Goal: Information Seeking & Learning: Learn about a topic

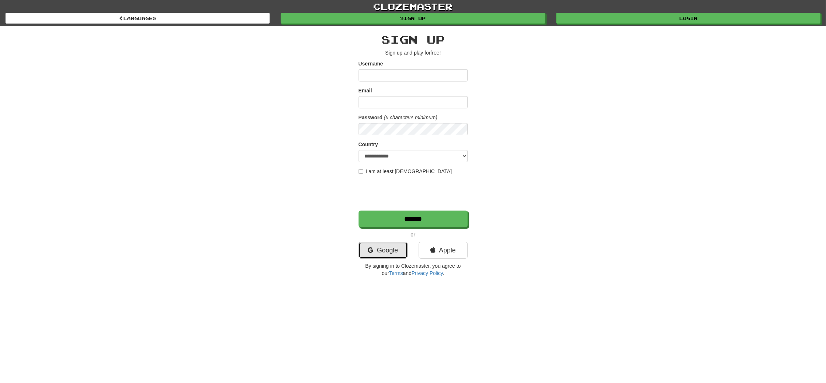
click at [388, 247] on link "Google" at bounding box center [383, 250] width 49 height 17
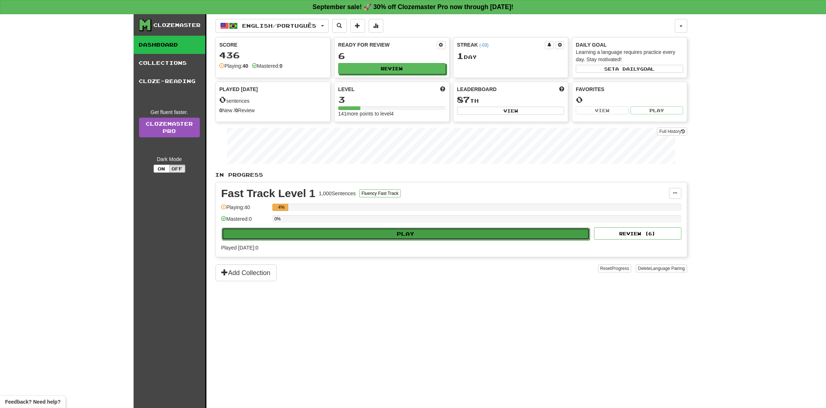
click at [392, 240] on button "Play" at bounding box center [406, 234] width 369 height 12
select select "**"
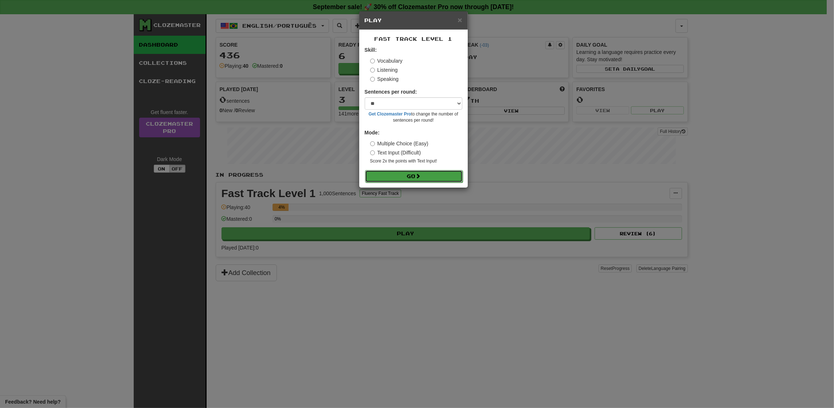
click at [391, 181] on button "Go" at bounding box center [414, 176] width 98 height 12
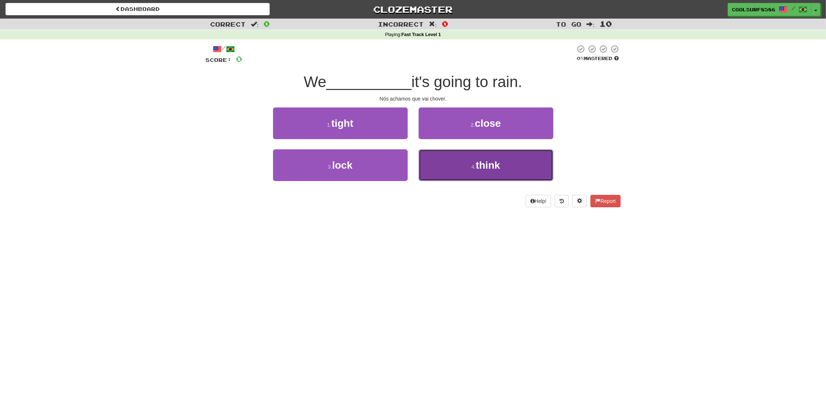
click at [420, 170] on button "4 . think" at bounding box center [486, 165] width 135 height 32
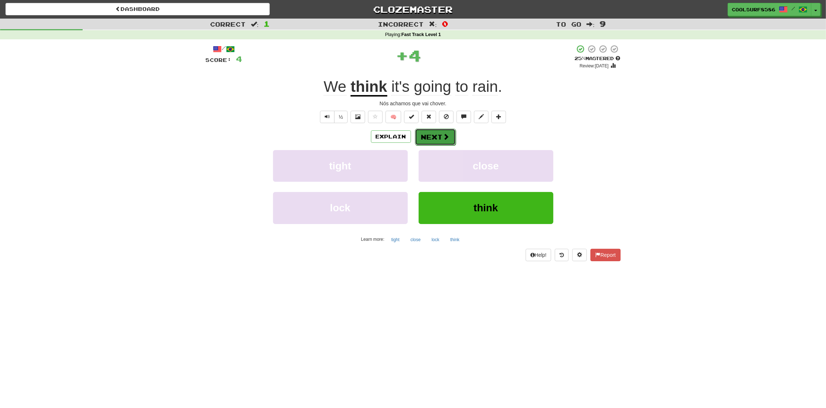
click at [435, 136] on button "Next" at bounding box center [435, 137] width 41 height 17
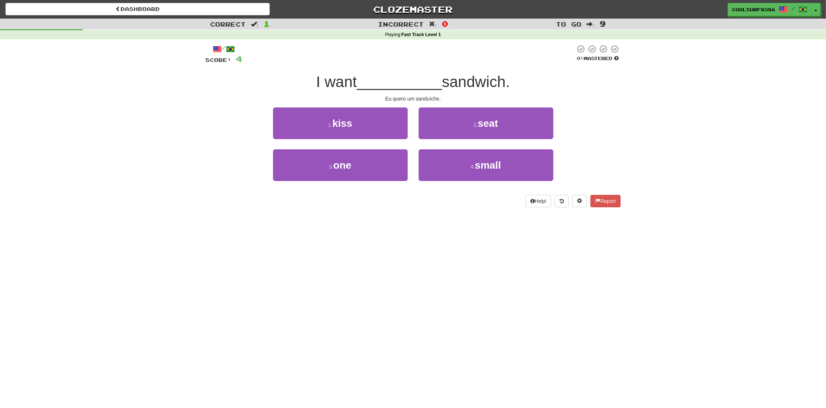
click at [349, 185] on div "3 . one" at bounding box center [341, 170] width 146 height 42
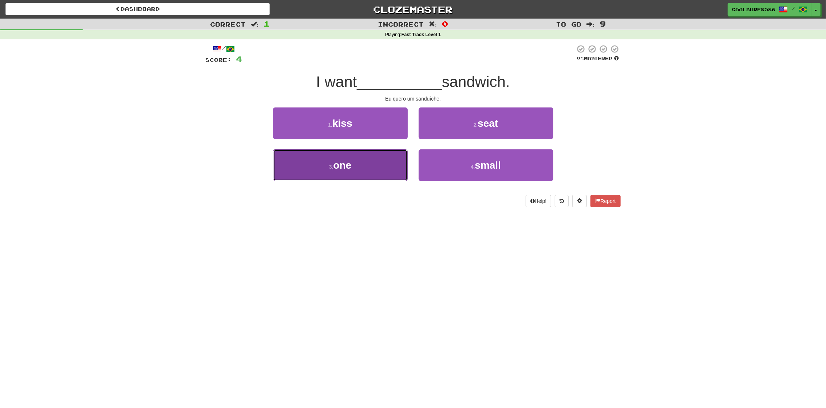
click at [361, 164] on button "3 . one" at bounding box center [340, 165] width 135 height 32
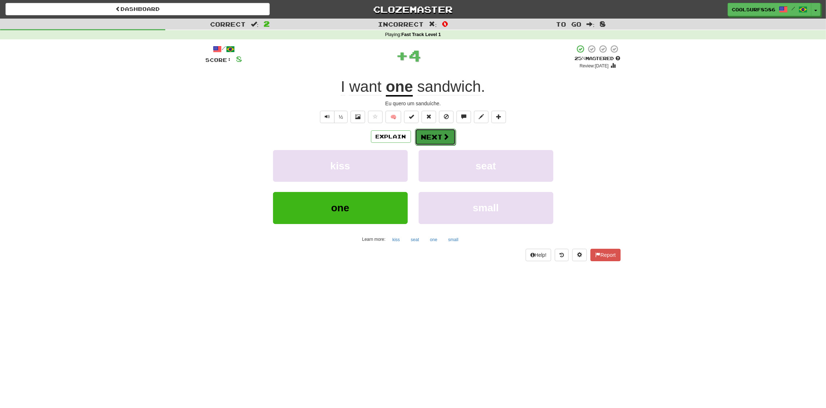
click at [433, 131] on button "Next" at bounding box center [435, 137] width 41 height 17
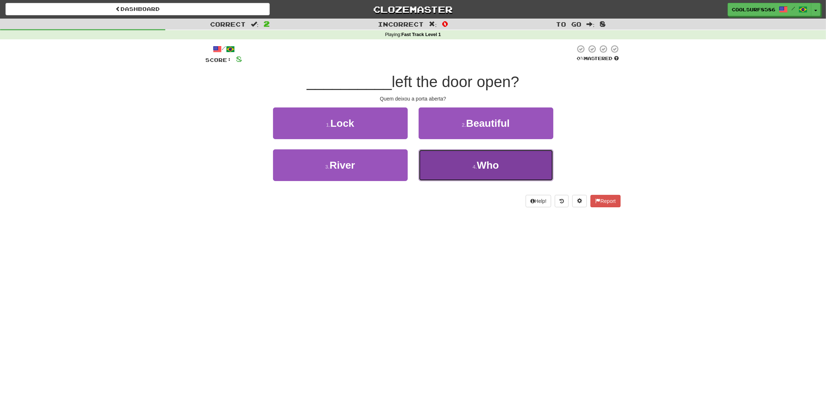
click at [449, 161] on button "4 . Who" at bounding box center [486, 165] width 135 height 32
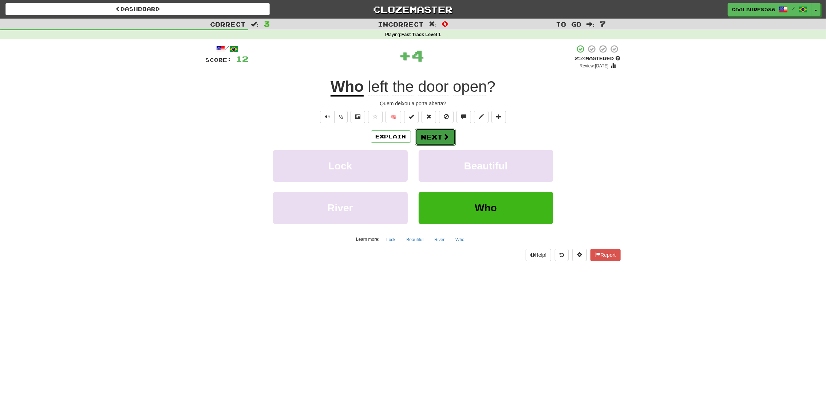
click at [445, 135] on span at bounding box center [446, 136] width 7 height 7
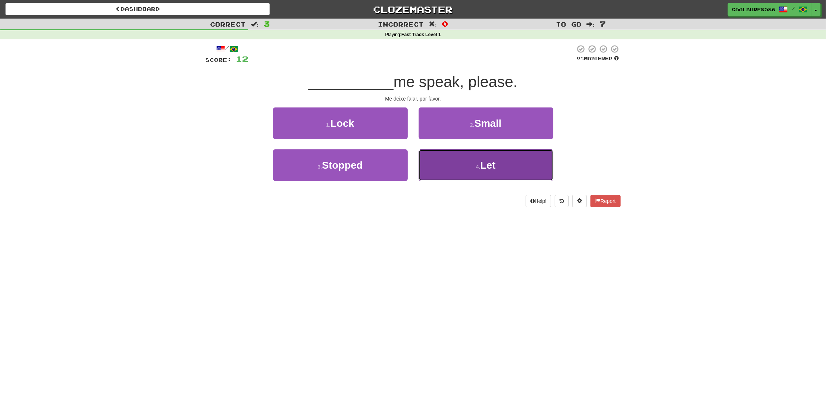
click at [449, 165] on button "4 . Let" at bounding box center [486, 165] width 135 height 32
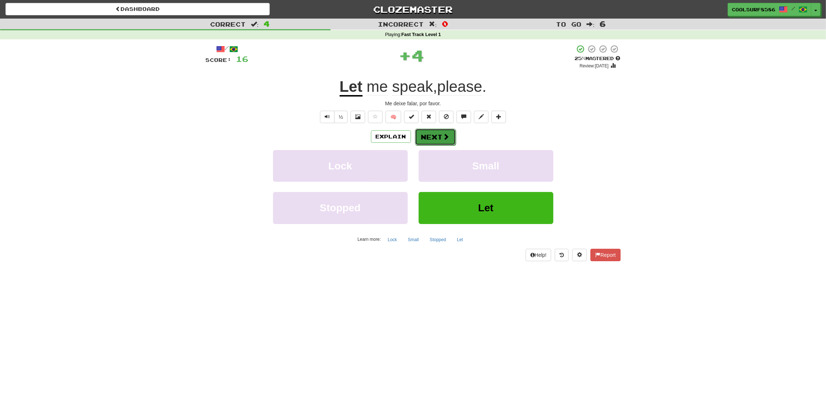
click at [430, 136] on button "Next" at bounding box center [435, 137] width 41 height 17
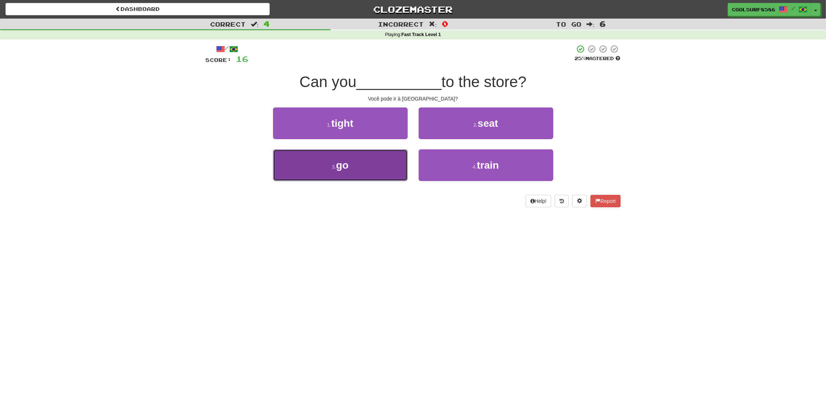
click at [359, 158] on button "3 . go" at bounding box center [340, 165] width 135 height 32
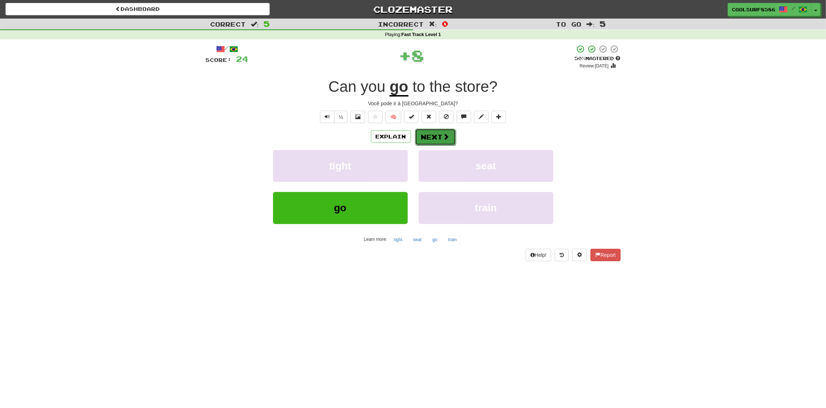
click at [438, 136] on button "Next" at bounding box center [435, 137] width 41 height 17
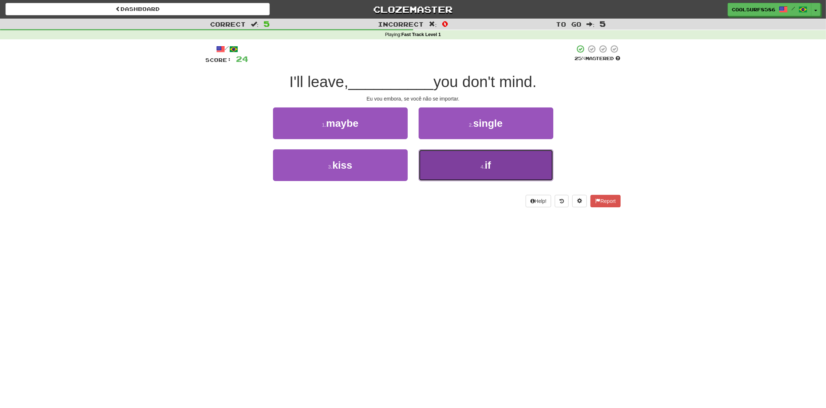
click at [461, 166] on button "4 . if" at bounding box center [486, 165] width 135 height 32
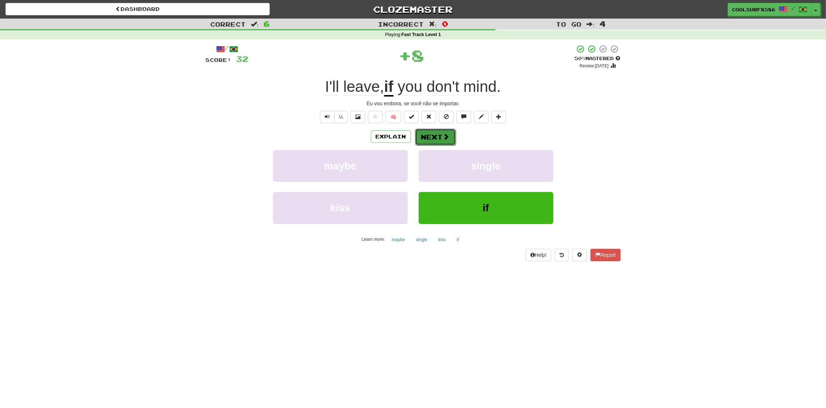
click at [439, 143] on button "Next" at bounding box center [435, 137] width 41 height 17
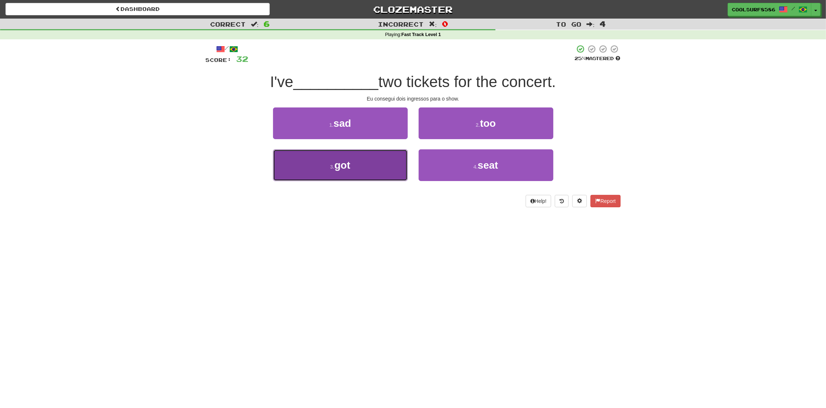
click at [283, 178] on button "3 . got" at bounding box center [340, 165] width 135 height 32
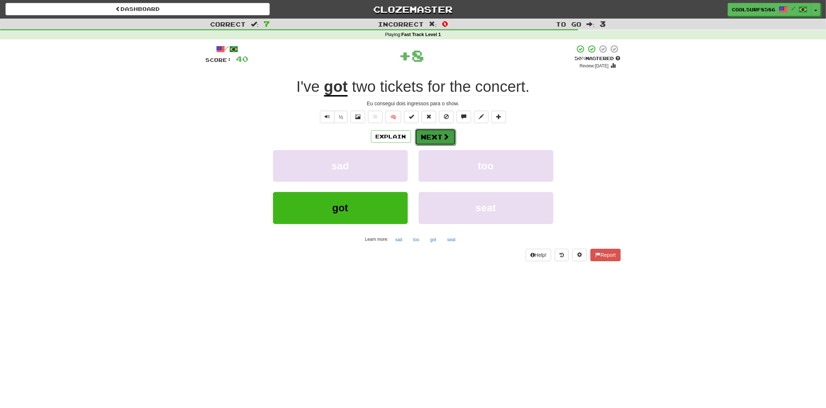
click at [443, 131] on button "Next" at bounding box center [435, 137] width 41 height 17
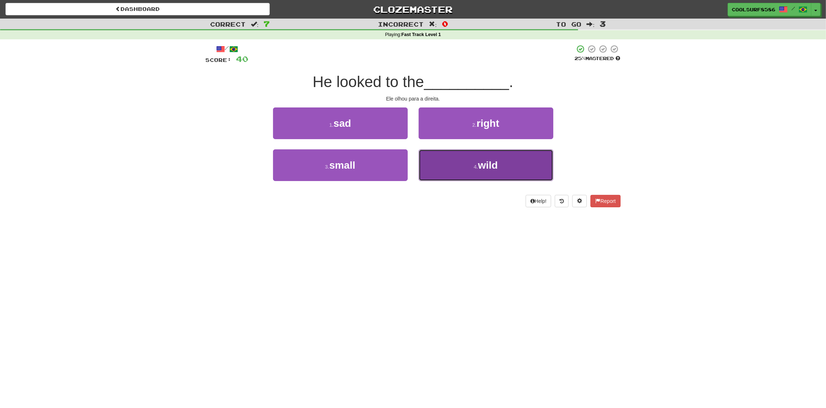
click at [430, 162] on button "4 . wild" at bounding box center [486, 165] width 135 height 32
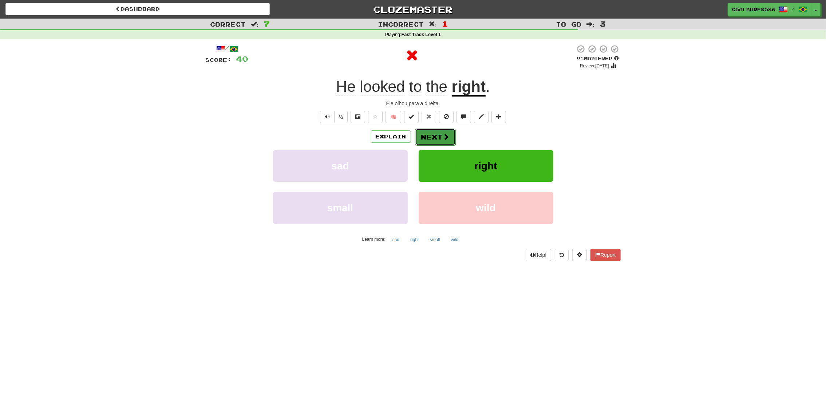
click at [428, 141] on button "Next" at bounding box center [435, 137] width 41 height 17
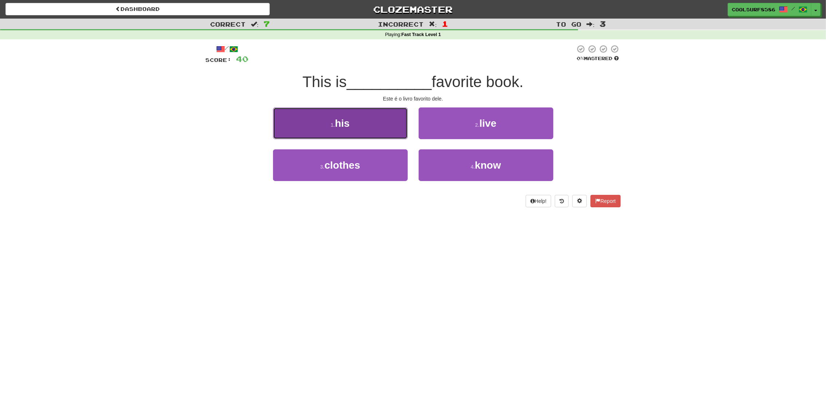
click at [384, 133] on button "1 . his" at bounding box center [340, 123] width 135 height 32
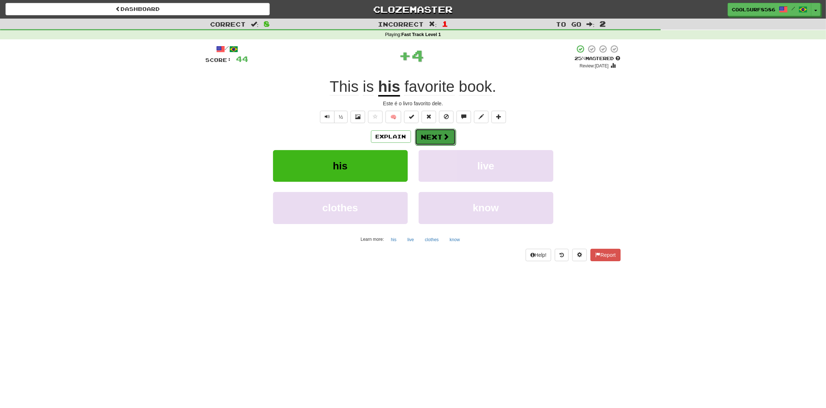
click at [436, 134] on button "Next" at bounding box center [435, 137] width 41 height 17
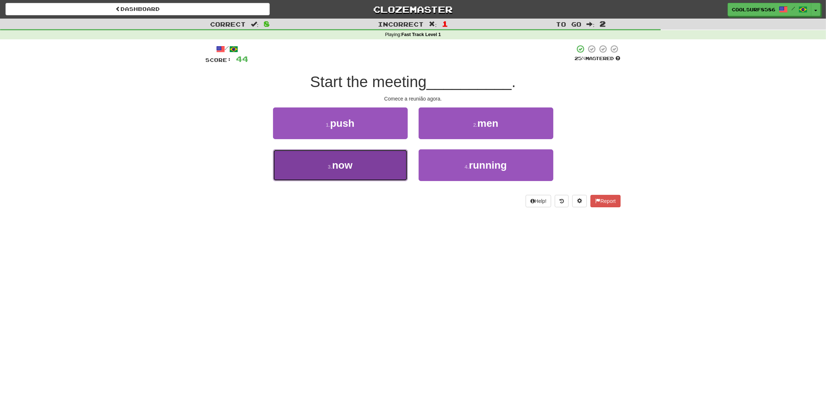
click at [398, 155] on button "3 . now" at bounding box center [340, 165] width 135 height 32
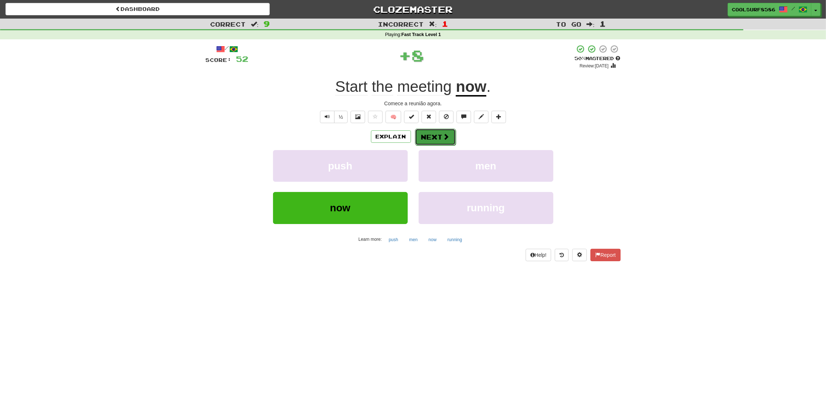
click at [437, 137] on button "Next" at bounding box center [435, 137] width 41 height 17
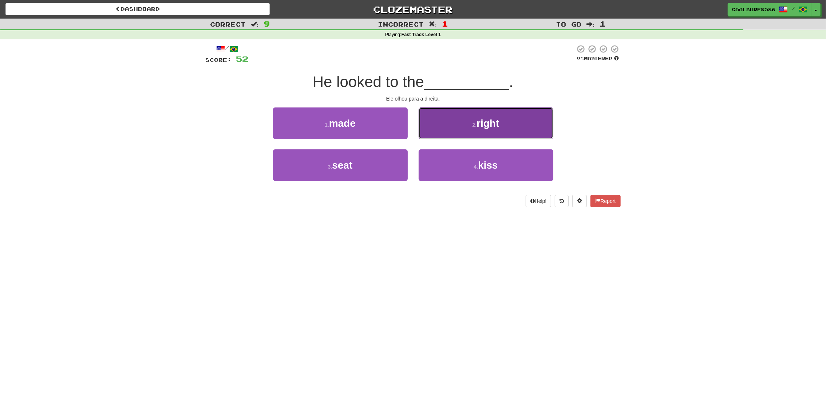
click at [457, 127] on button "2 . right" at bounding box center [486, 123] width 135 height 32
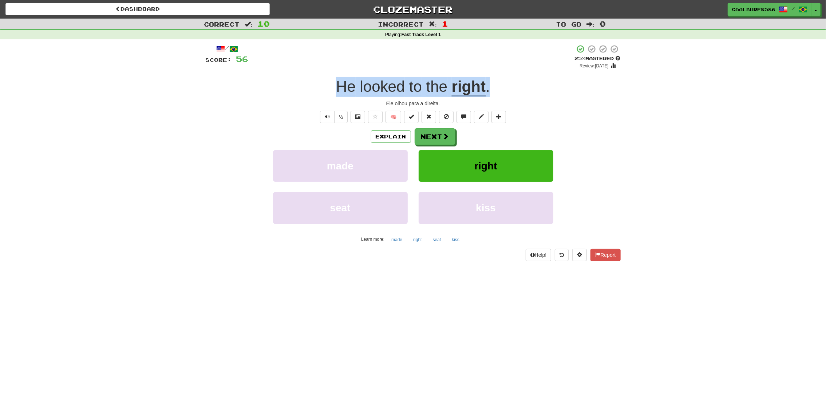
drag, startPoint x: 327, startPoint y: 78, endPoint x: 508, endPoint y: 78, distance: 181.7
click at [508, 78] on div "He looked to the right ." at bounding box center [413, 87] width 415 height 20
copy div "He looked to the right ."
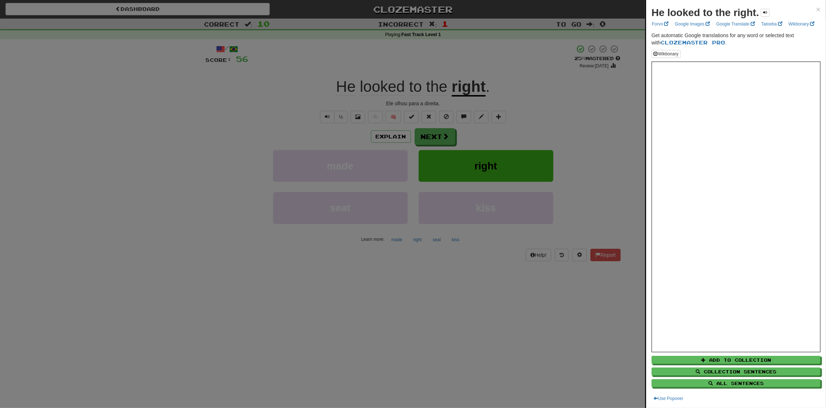
click at [508, 148] on div at bounding box center [413, 204] width 826 height 408
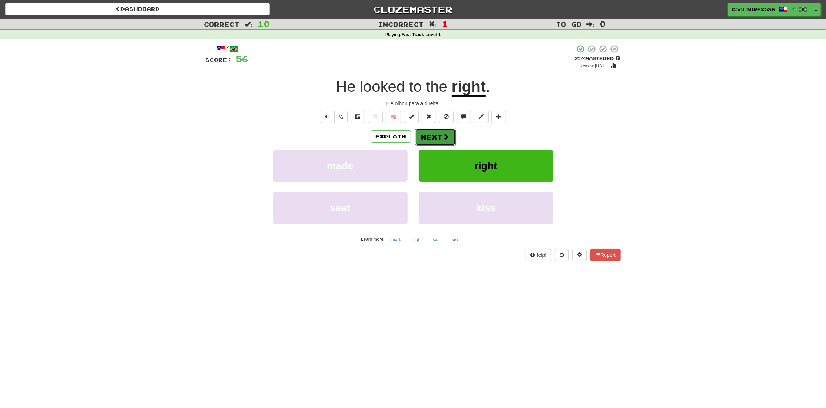
click at [447, 140] on span at bounding box center [446, 136] width 7 height 7
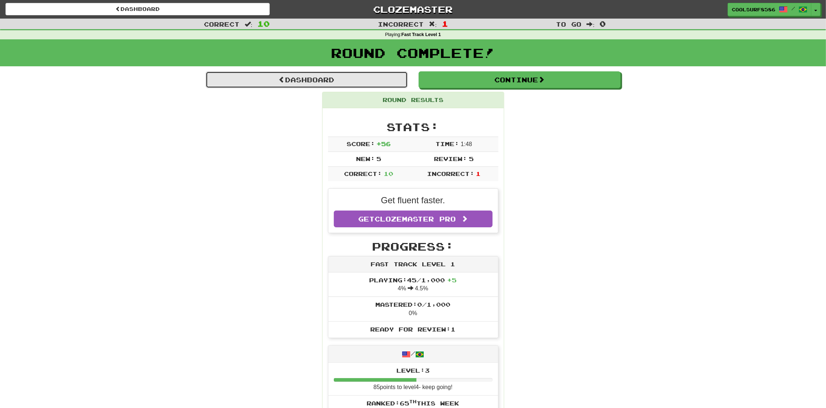
click at [394, 79] on link "Dashboard" at bounding box center [307, 79] width 202 height 17
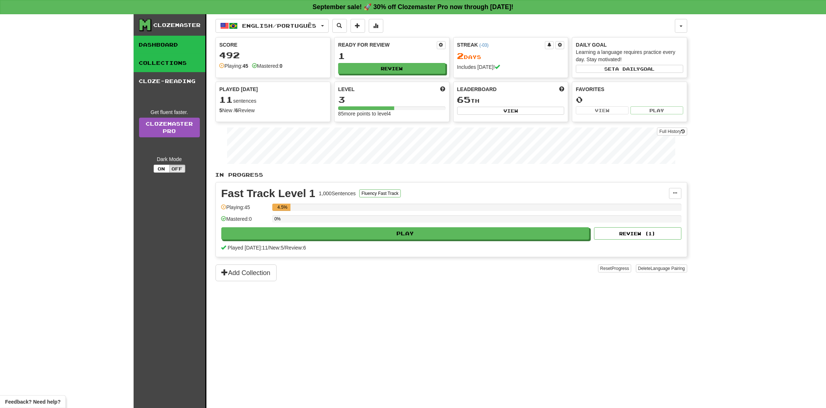
click at [174, 64] on link "Collections" at bounding box center [170, 63] width 72 height 18
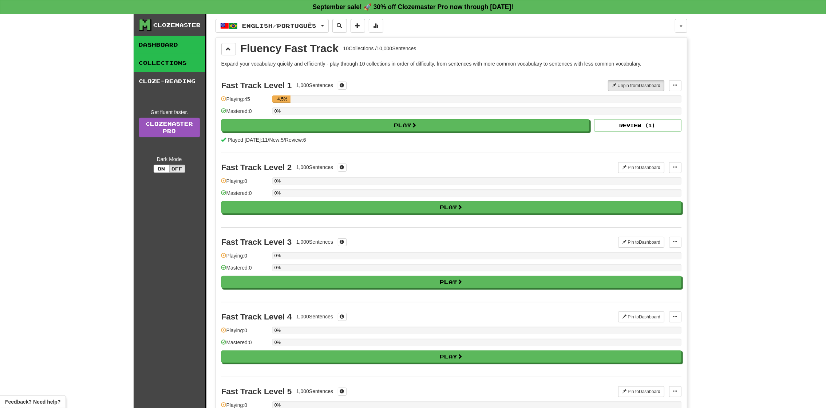
click at [180, 47] on link "Dashboard" at bounding box center [170, 45] width 72 height 18
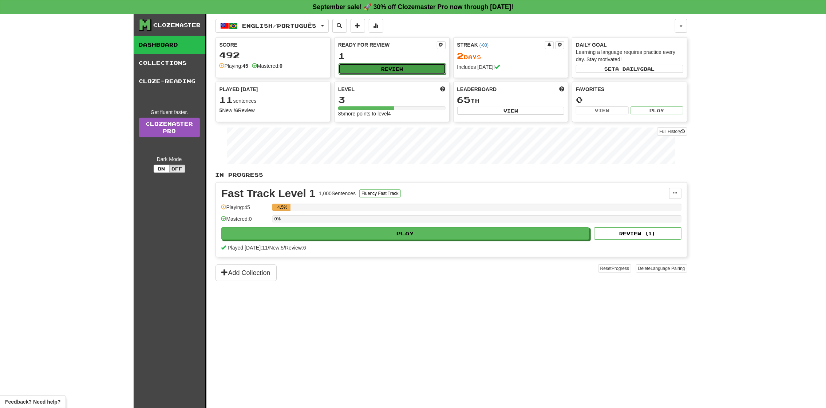
click at [398, 72] on button "Review" at bounding box center [392, 68] width 107 height 11
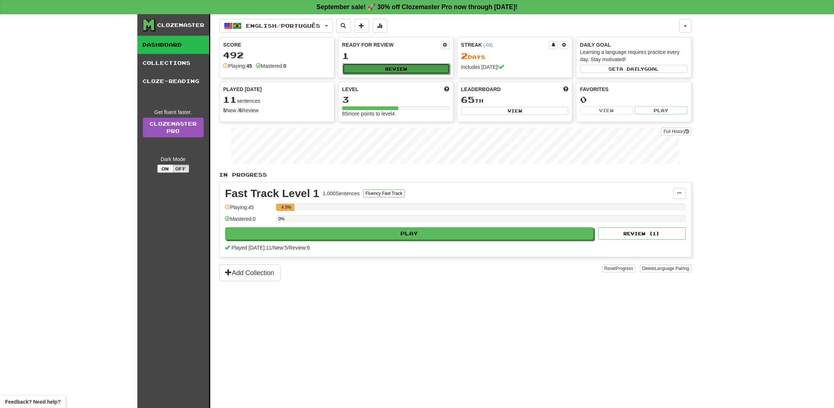
select select "**"
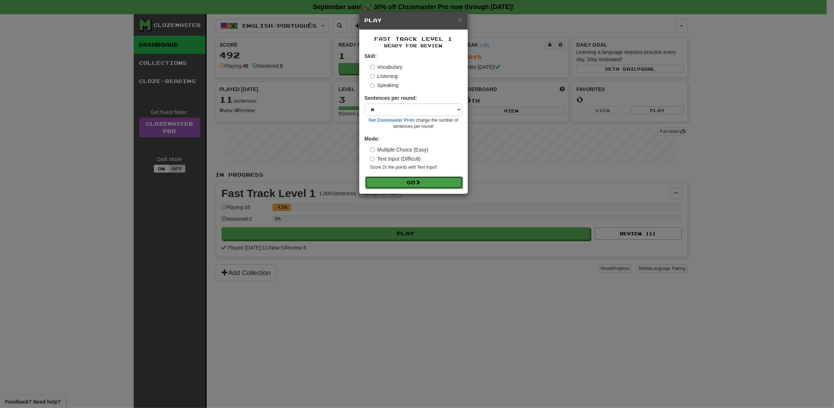
click at [407, 181] on button "Go" at bounding box center [414, 182] width 98 height 12
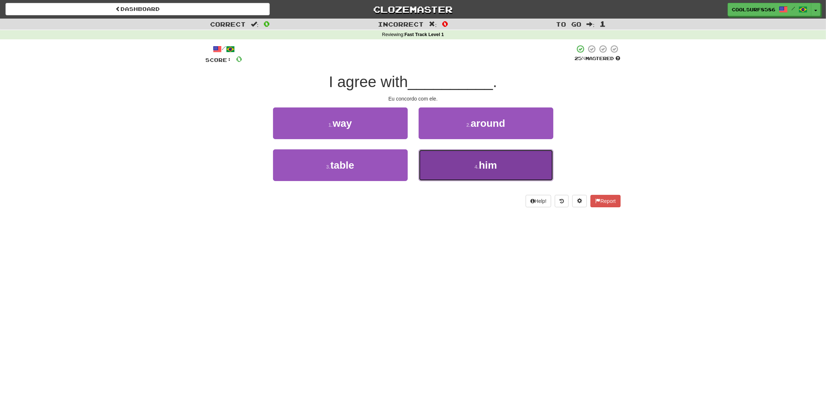
click at [467, 157] on button "4 . him" at bounding box center [486, 165] width 135 height 32
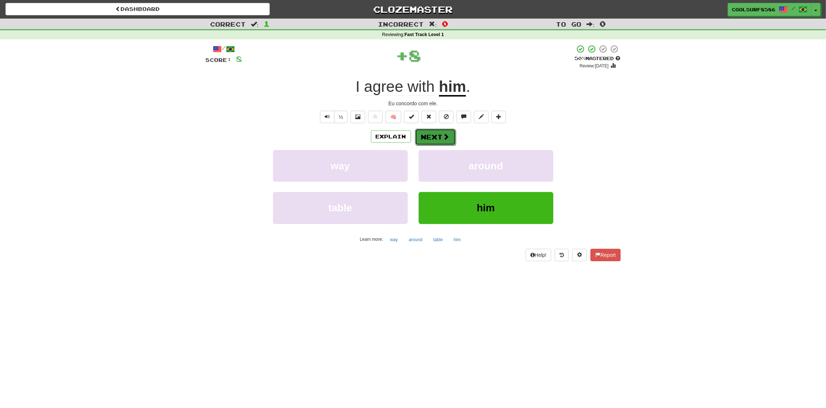
click at [444, 135] on span at bounding box center [446, 136] width 7 height 7
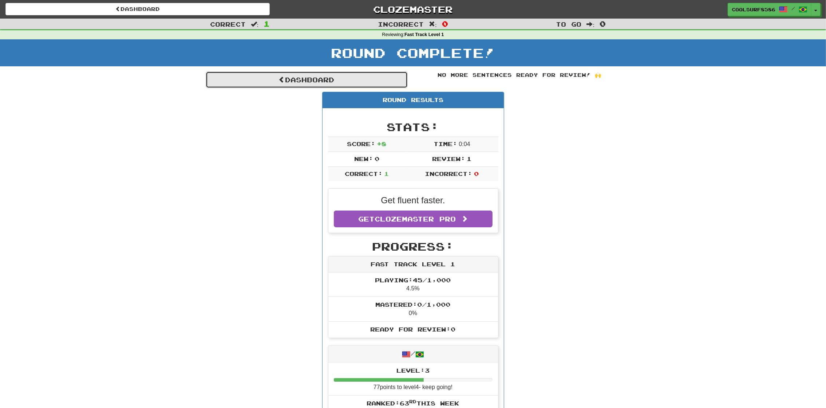
click at [344, 82] on link "Dashboard" at bounding box center [307, 79] width 202 height 17
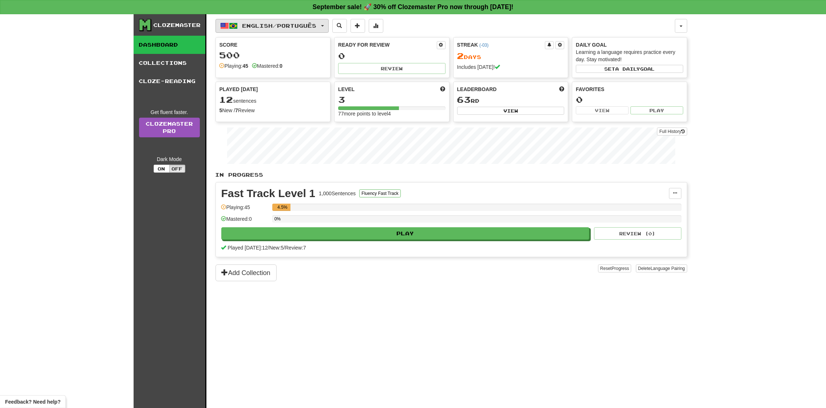
click at [329, 28] on button "English / Português" at bounding box center [272, 26] width 113 height 14
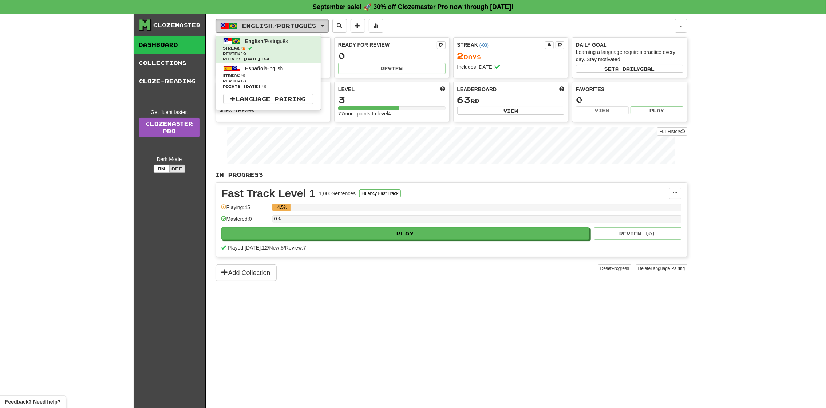
click at [329, 28] on button "English / Português" at bounding box center [272, 26] width 113 height 14
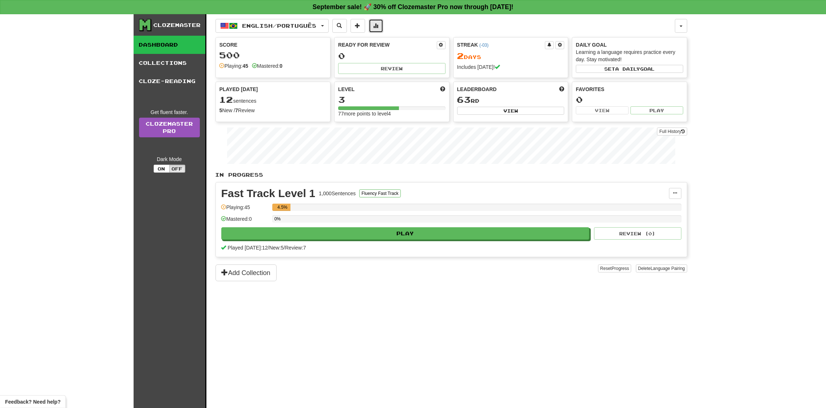
click at [383, 28] on button at bounding box center [376, 26] width 15 height 14
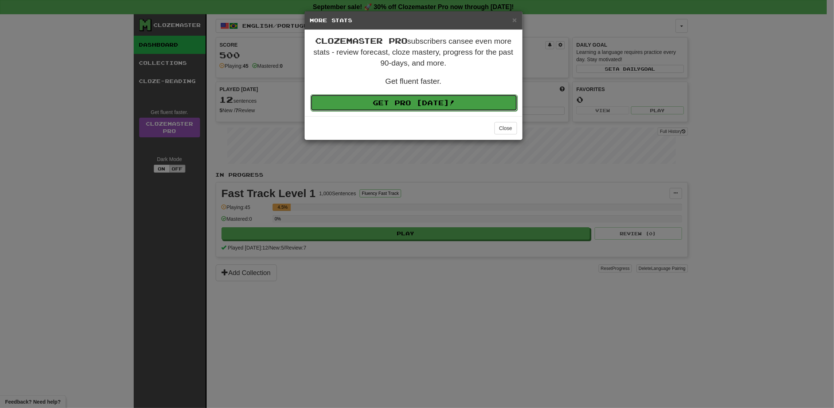
click at [397, 107] on link "Get Pro Today!" at bounding box center [413, 102] width 207 height 17
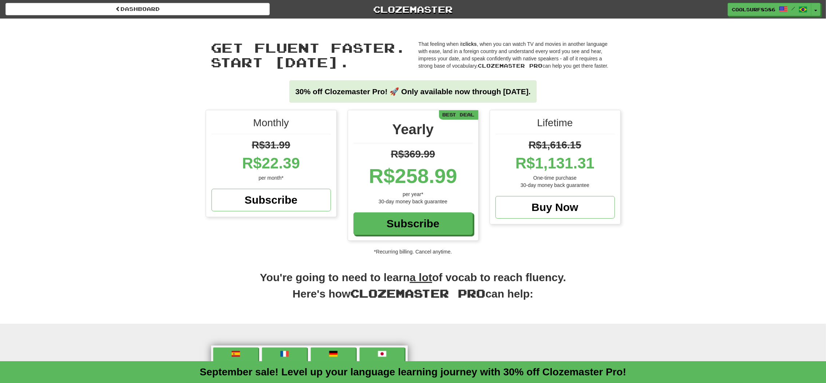
click at [225, 15] on div "Dashboard Clozemaster CoolSurf8586 / Toggle Dropdown Dashboard Leaderboard Acti…" at bounding box center [413, 8] width 826 height 16
click at [236, 11] on link "Dashboard" at bounding box center [137, 9] width 264 height 12
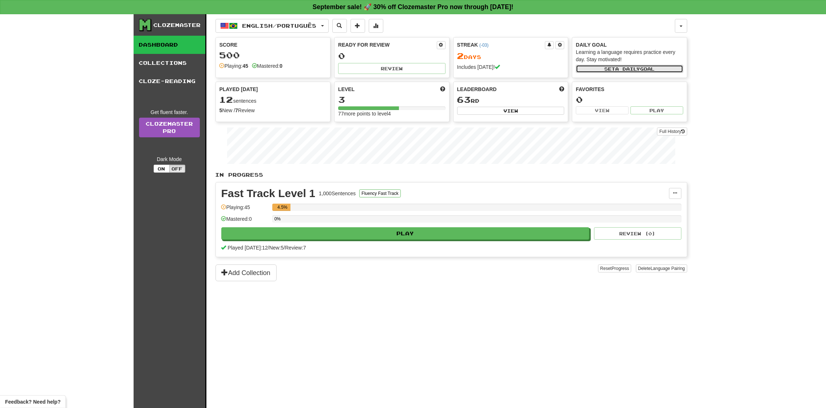
click at [609, 68] on button "Set a daily goal" at bounding box center [629, 69] width 107 height 8
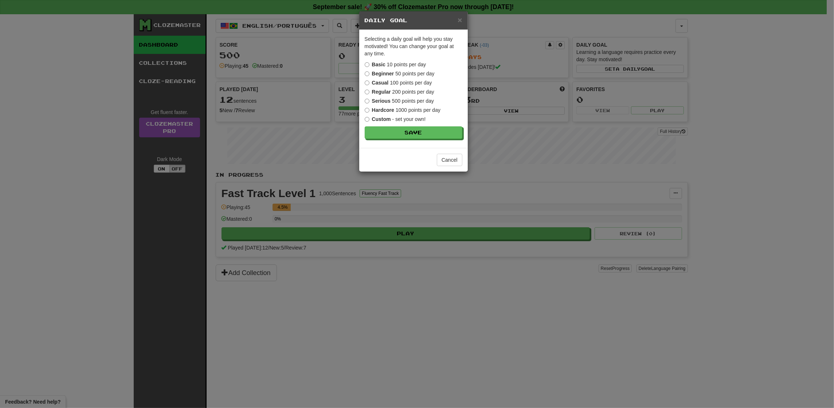
click at [374, 93] on strong "Regular" at bounding box center [381, 92] width 19 height 6
click at [379, 131] on button "Save" at bounding box center [414, 133] width 98 height 12
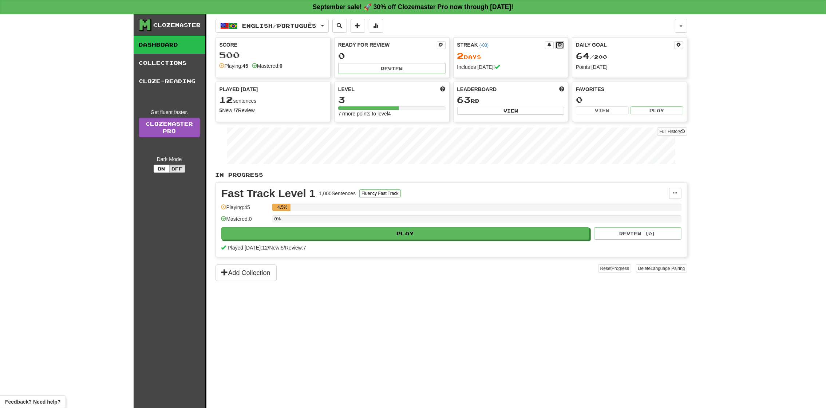
click at [558, 46] on span at bounding box center [560, 45] width 4 height 4
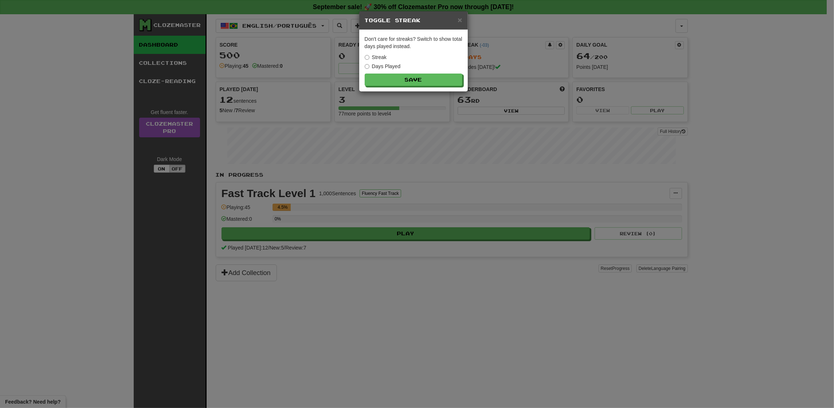
click at [392, 66] on label "Days Played" at bounding box center [383, 66] width 36 height 7
click at [423, 79] on button "Save" at bounding box center [414, 80] width 98 height 12
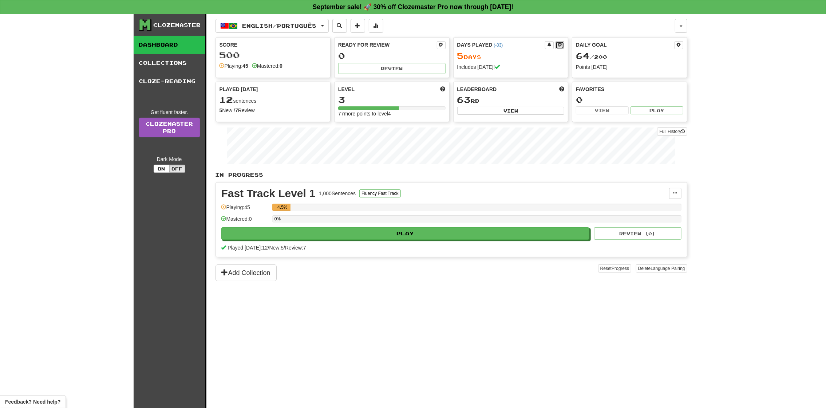
click at [560, 44] on span at bounding box center [560, 45] width 4 height 4
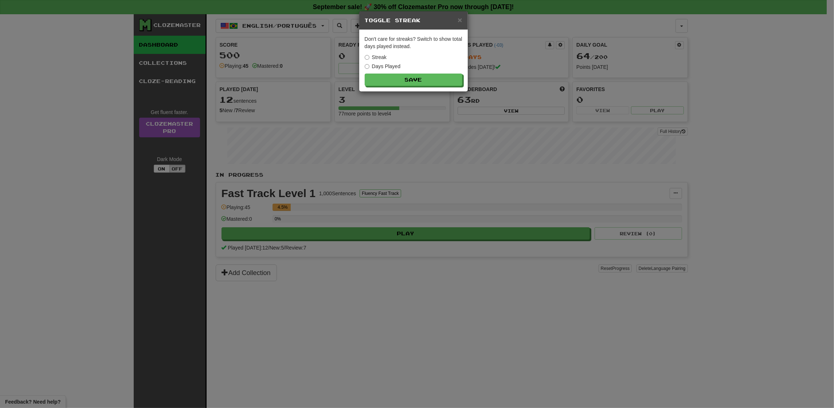
click at [381, 56] on label "Streak" at bounding box center [376, 57] width 22 height 7
click at [410, 83] on button "Save" at bounding box center [414, 80] width 98 height 12
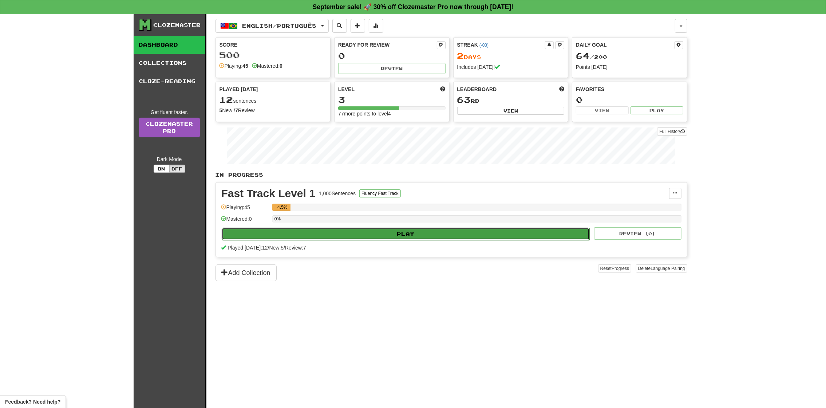
click at [368, 239] on button "Play" at bounding box center [406, 234] width 369 height 12
select select "**"
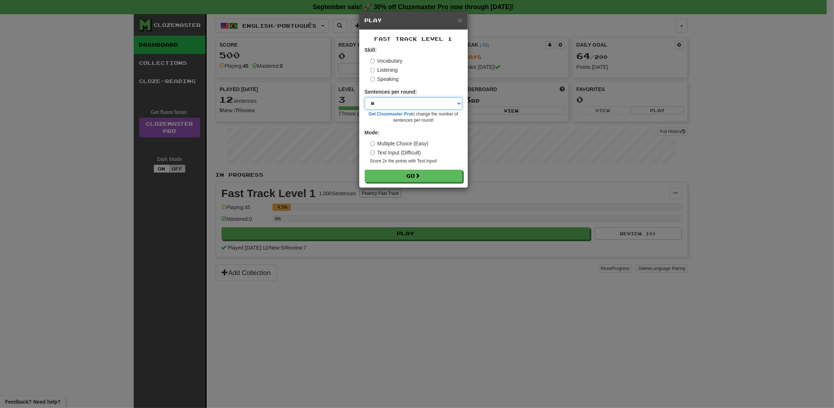
drag, startPoint x: 406, startPoint y: 108, endPoint x: 379, endPoint y: 102, distance: 27.6
click at [379, 102] on select "* ** ** ** ** ** *** ********" at bounding box center [414, 103] width 98 height 12
click at [397, 151] on label "Text Input (Difficult)" at bounding box center [395, 152] width 51 height 7
click at [405, 95] on label "Sentences per round:" at bounding box center [391, 91] width 52 height 7
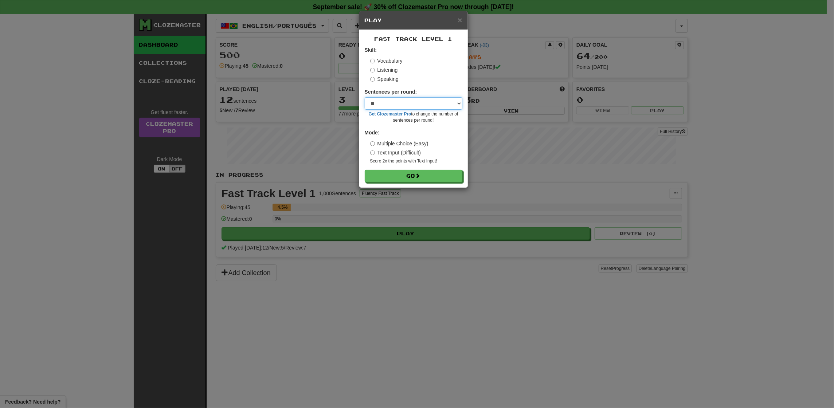
click at [402, 108] on select "* ** ** ** ** ** *** ********" at bounding box center [414, 103] width 98 height 12
click at [394, 146] on label "Multiple Choice (Easy)" at bounding box center [399, 143] width 58 height 7
click at [388, 72] on label "Listening" at bounding box center [384, 69] width 28 height 7
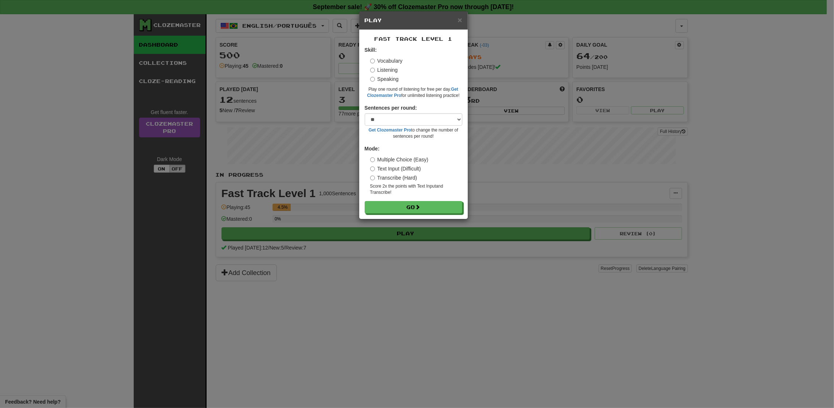
click at [389, 111] on label "Sentences per round:" at bounding box center [391, 107] width 52 height 7
drag, startPoint x: 388, startPoint y: 125, endPoint x: 387, endPoint y: 118, distance: 7.3
click at [387, 118] on select "* ** ** ** ** ** *** ********" at bounding box center [414, 119] width 98 height 12
click at [383, 64] on label "Vocabulary" at bounding box center [386, 60] width 32 height 7
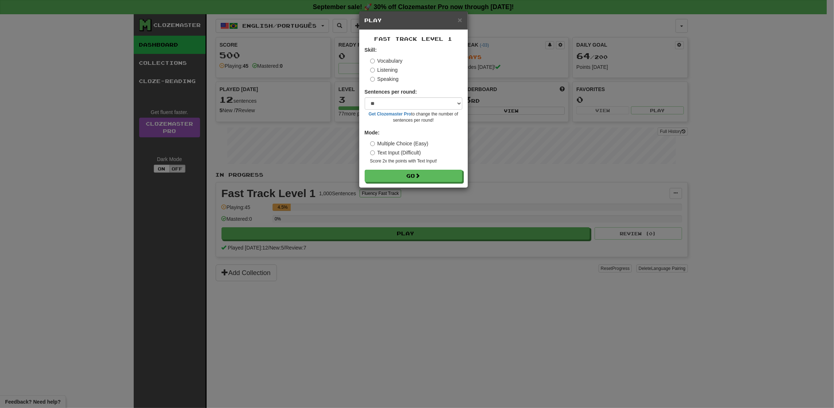
click at [385, 70] on label "Listening" at bounding box center [384, 69] width 28 height 7
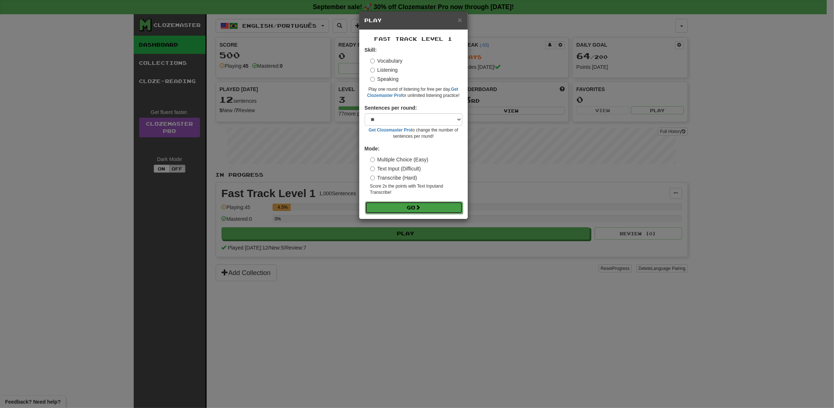
click at [414, 204] on button "Go" at bounding box center [414, 207] width 98 height 12
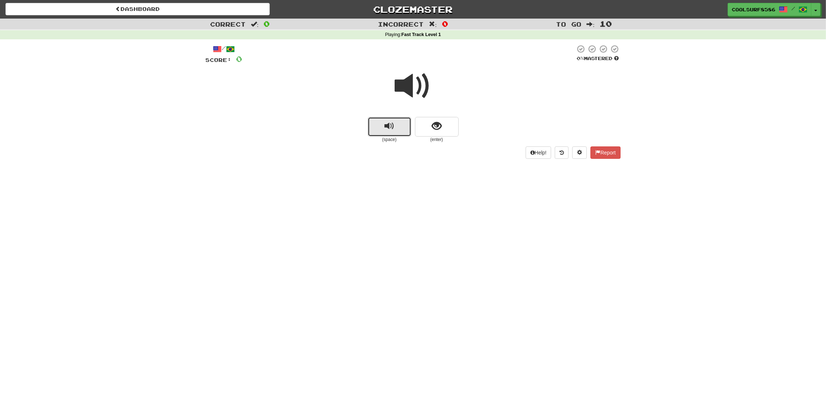
click at [393, 134] on button "replay audio" at bounding box center [390, 127] width 44 height 20
click at [432, 131] on span "show sentence" at bounding box center [437, 126] width 10 height 10
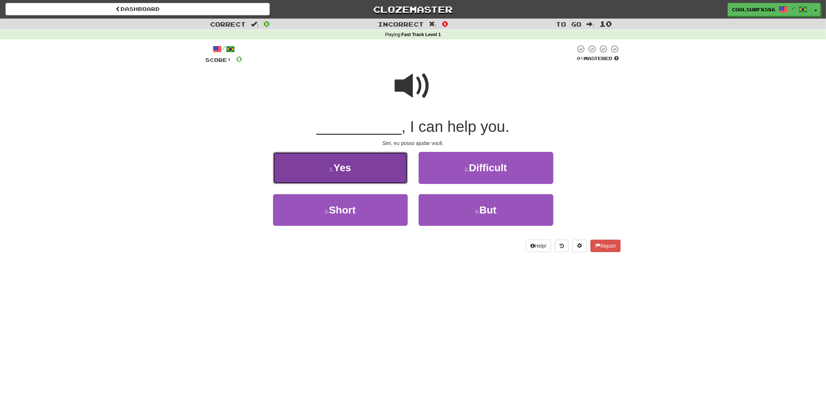
click at [370, 170] on button "1 . Yes" at bounding box center [340, 168] width 135 height 32
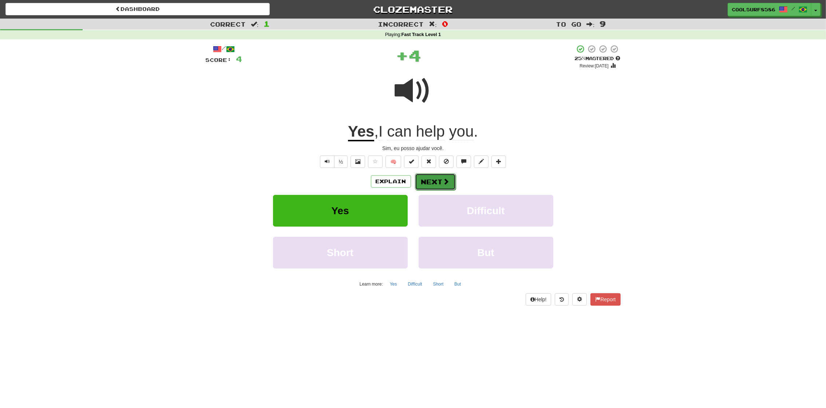
click at [435, 181] on button "Next" at bounding box center [435, 181] width 41 height 17
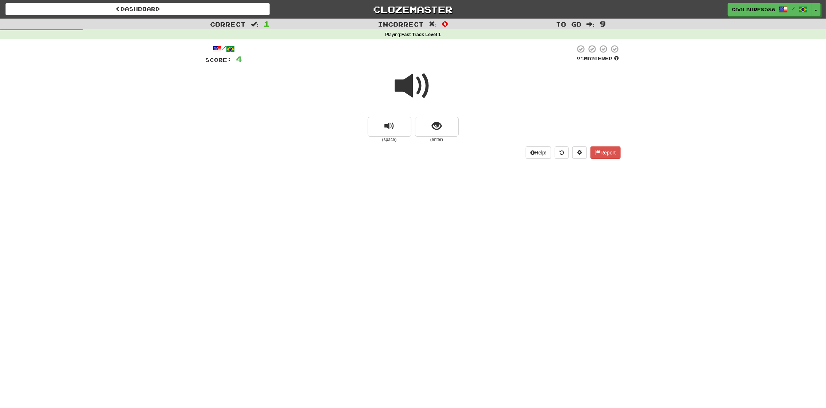
click at [408, 91] on span at bounding box center [413, 86] width 36 height 36
click at [398, 130] on button "replay audio" at bounding box center [390, 127] width 44 height 20
click at [433, 130] on span "show sentence" at bounding box center [437, 126] width 10 height 10
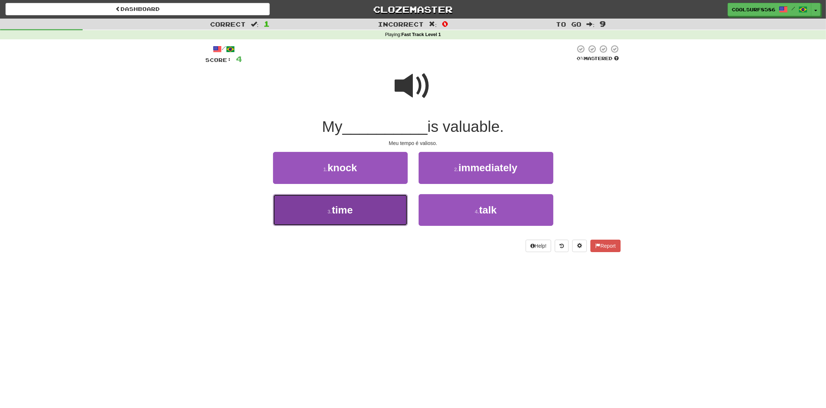
click at [366, 206] on button "3 . time" at bounding box center [340, 210] width 135 height 32
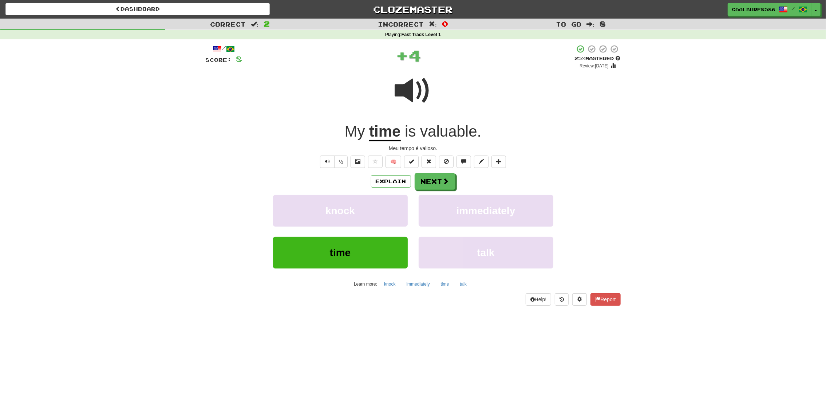
click at [440, 190] on div "Explain Next knock immediately time talk Learn more: knock immediately time talk" at bounding box center [413, 231] width 415 height 117
click at [433, 182] on button "Next" at bounding box center [435, 181] width 41 height 17
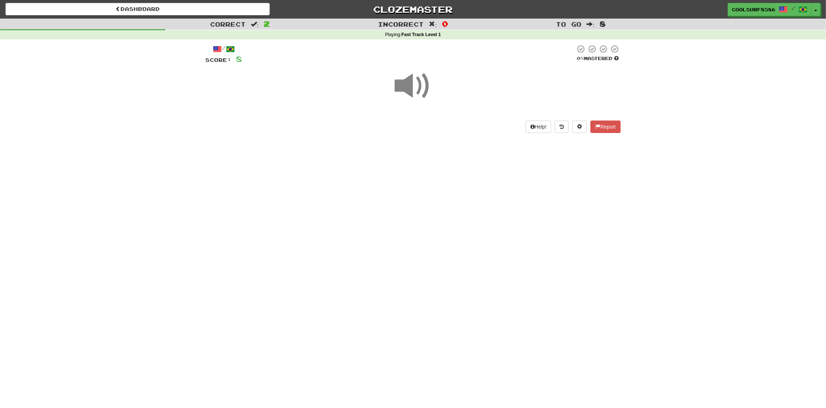
click at [410, 90] on span at bounding box center [413, 86] width 36 height 36
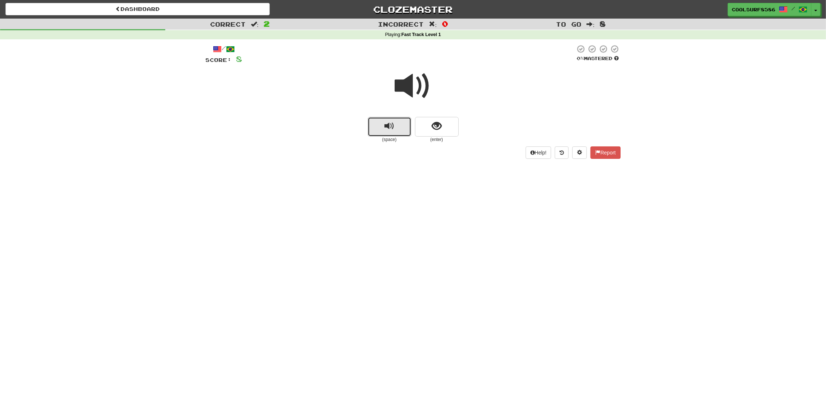
click at [385, 121] on span "replay audio" at bounding box center [390, 126] width 10 height 10
click at [431, 127] on button "show sentence" at bounding box center [437, 127] width 44 height 20
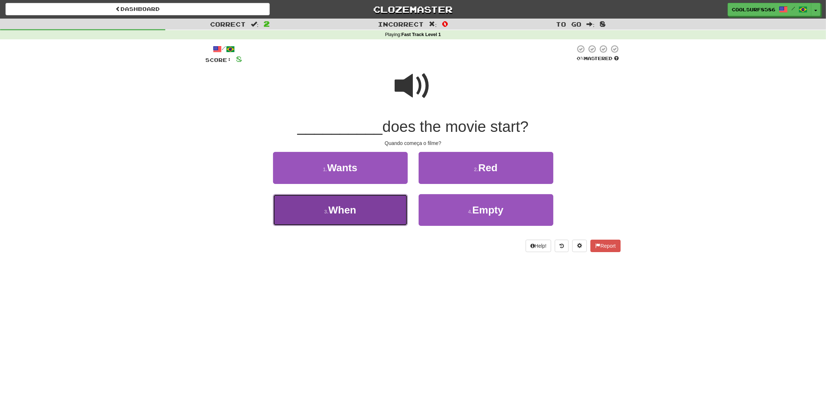
click at [376, 217] on button "3 . When" at bounding box center [340, 210] width 135 height 32
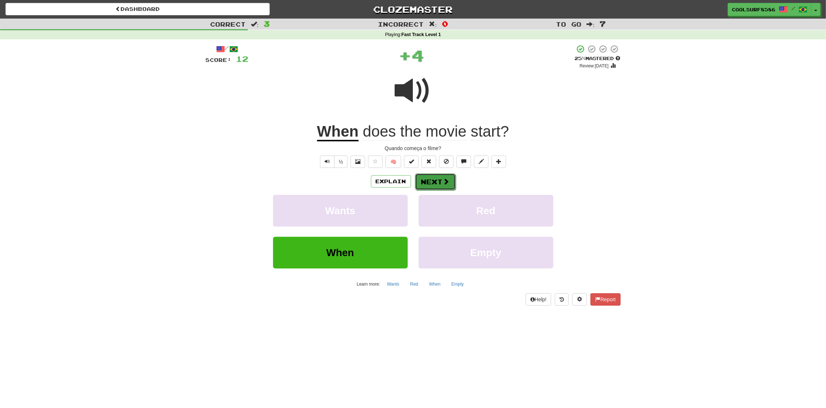
click at [428, 179] on button "Next" at bounding box center [435, 181] width 41 height 17
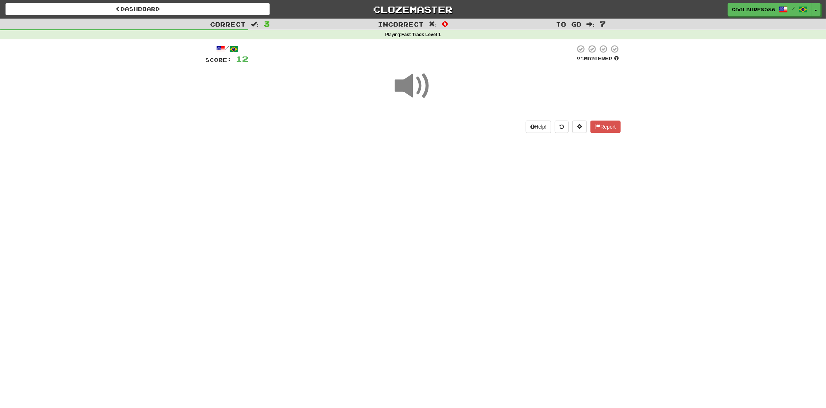
click at [417, 92] on span at bounding box center [413, 86] width 36 height 36
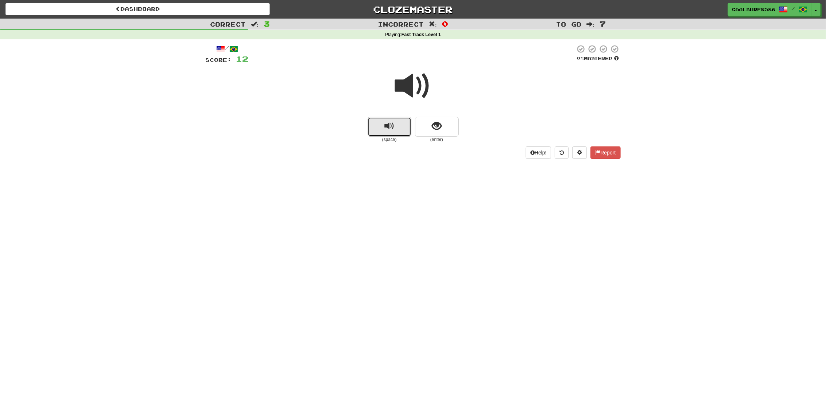
click at [405, 131] on button "replay audio" at bounding box center [390, 127] width 44 height 20
click at [430, 130] on button "show sentence" at bounding box center [437, 127] width 44 height 20
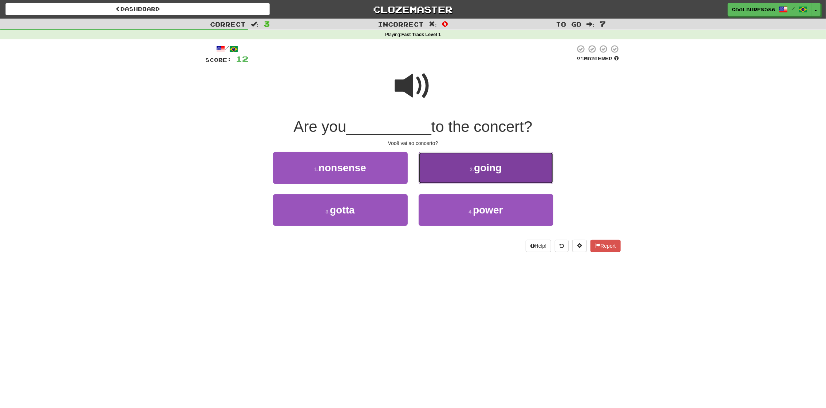
click at [460, 164] on button "2 . going" at bounding box center [486, 168] width 135 height 32
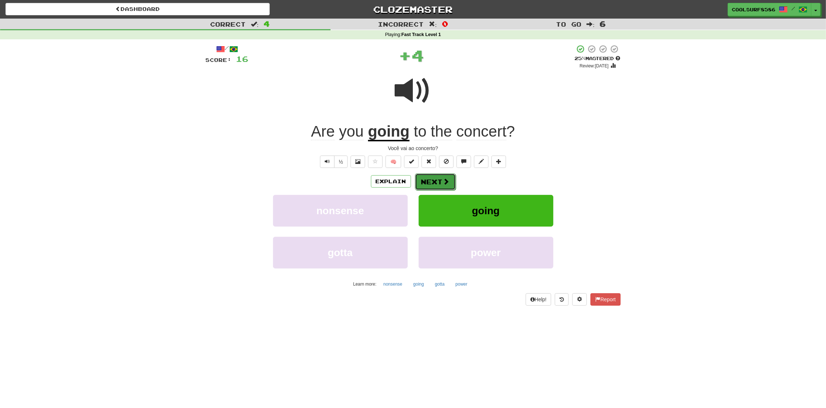
click at [438, 184] on button "Next" at bounding box center [435, 181] width 41 height 17
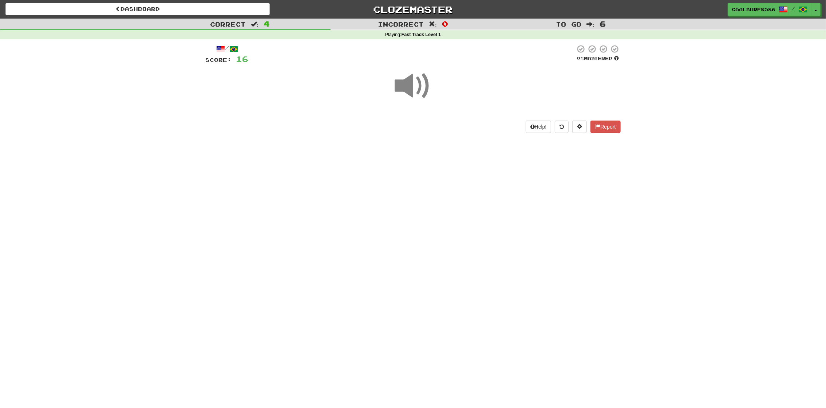
click at [408, 88] on span at bounding box center [413, 86] width 36 height 36
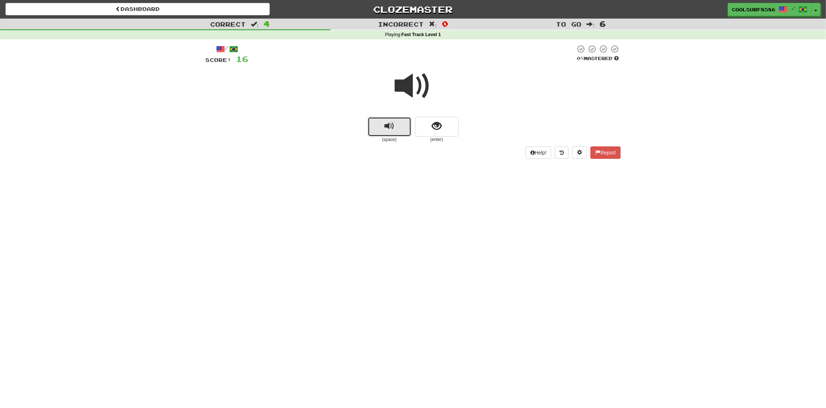
click at [386, 123] on span "replay audio" at bounding box center [390, 126] width 10 height 10
click at [443, 125] on button "show sentence" at bounding box center [437, 127] width 44 height 20
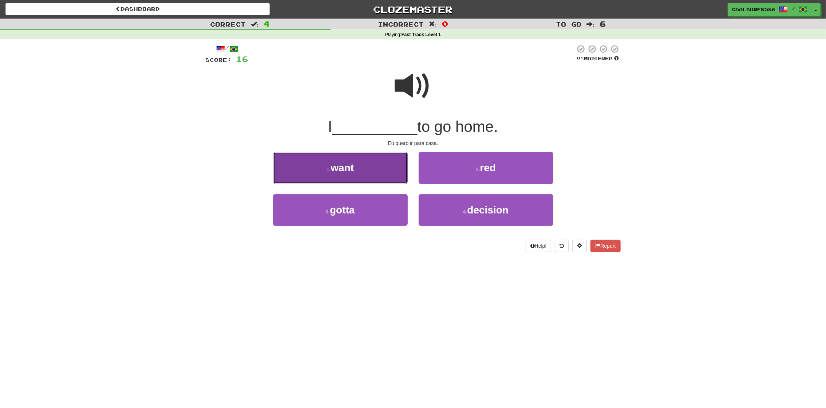
click at [352, 164] on span "want" at bounding box center [342, 167] width 23 height 11
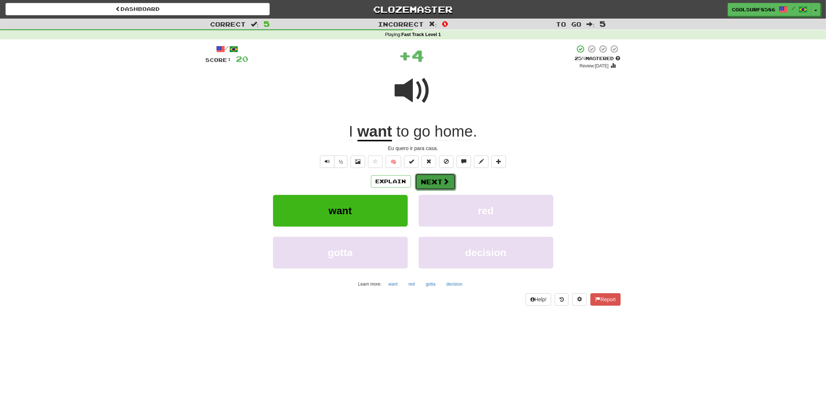
click at [439, 180] on button "Next" at bounding box center [435, 181] width 41 height 17
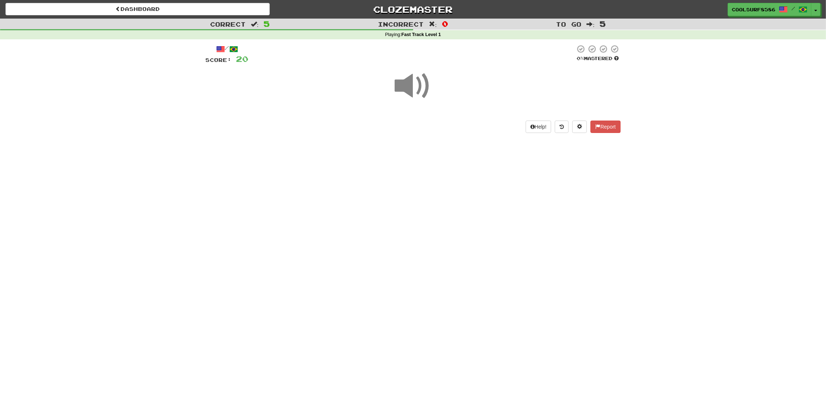
click at [400, 87] on span at bounding box center [413, 86] width 36 height 36
click at [411, 84] on span at bounding box center [413, 86] width 36 height 36
click at [424, 128] on button "show sentence" at bounding box center [437, 127] width 44 height 20
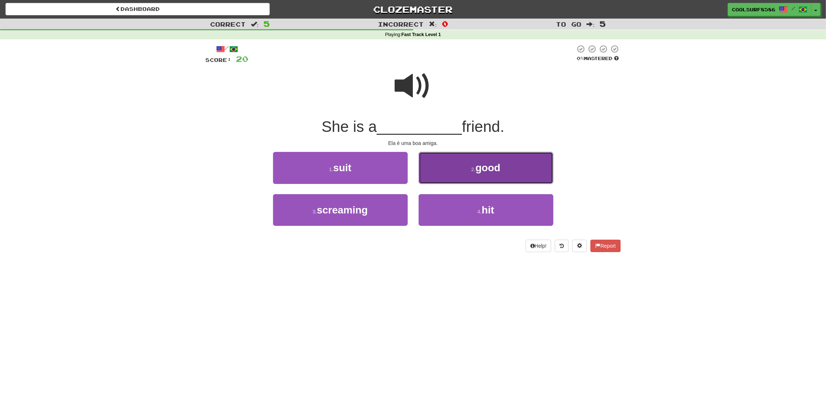
click at [475, 170] on small "2 ." at bounding box center [473, 169] width 4 height 6
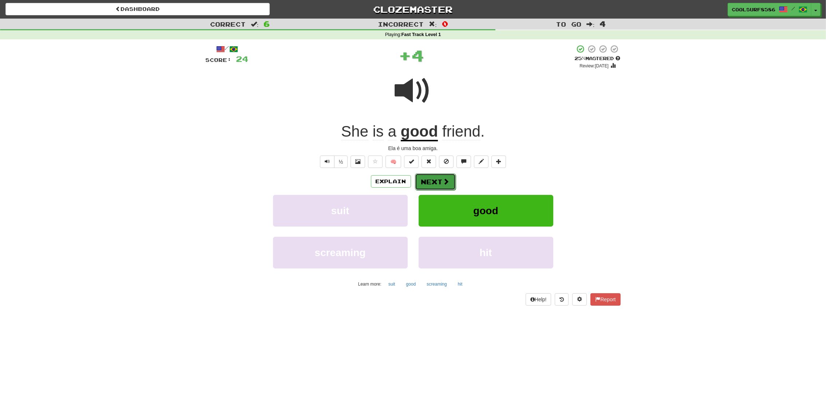
click at [448, 178] on button "Next" at bounding box center [435, 181] width 41 height 17
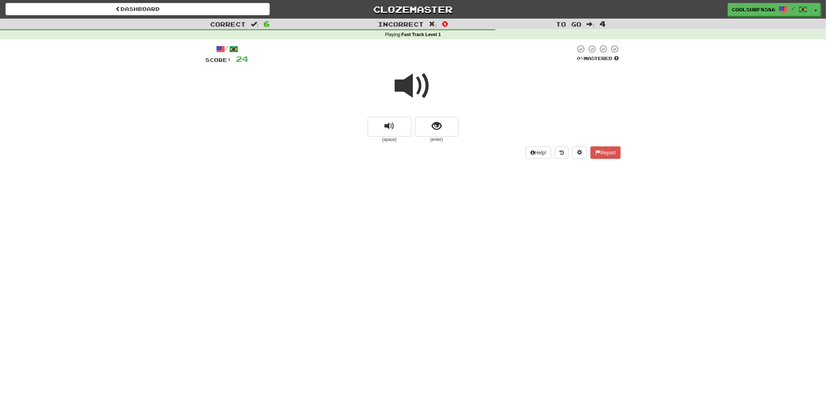
click at [415, 95] on span at bounding box center [413, 86] width 36 height 36
click at [394, 123] on span "replay audio" at bounding box center [390, 126] width 10 height 10
click at [429, 130] on button "show sentence" at bounding box center [437, 127] width 44 height 20
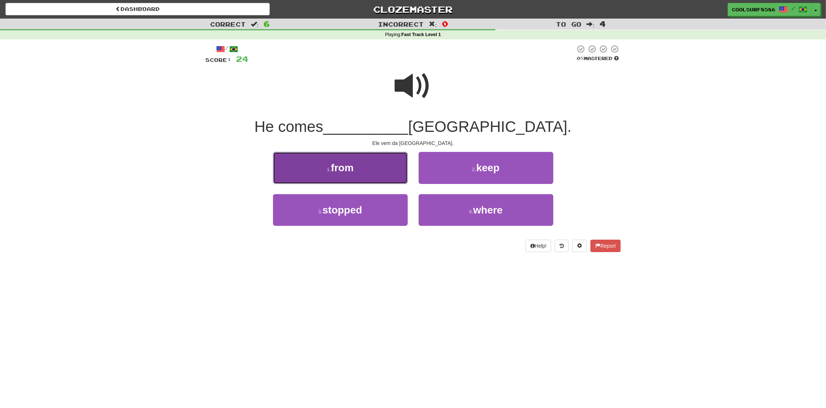
click at [366, 172] on button "1 . from" at bounding box center [340, 168] width 135 height 32
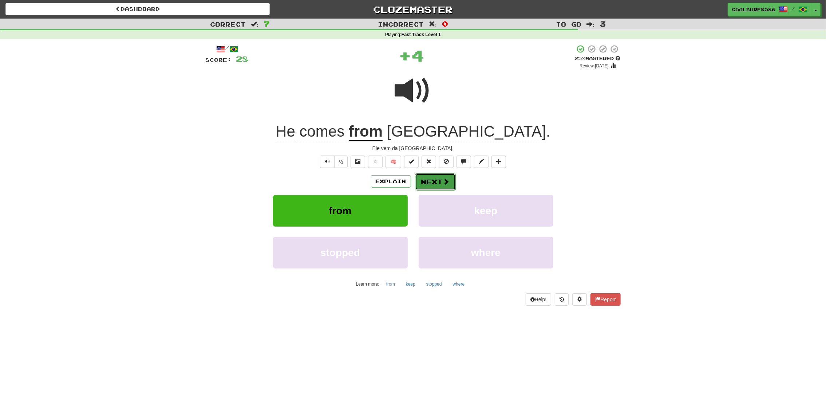
click at [450, 185] on button "Next" at bounding box center [435, 181] width 41 height 17
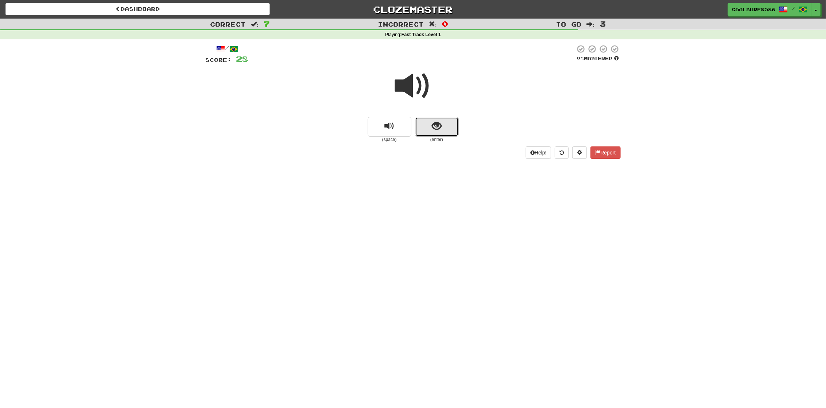
click at [443, 133] on button "show sentence" at bounding box center [437, 127] width 44 height 20
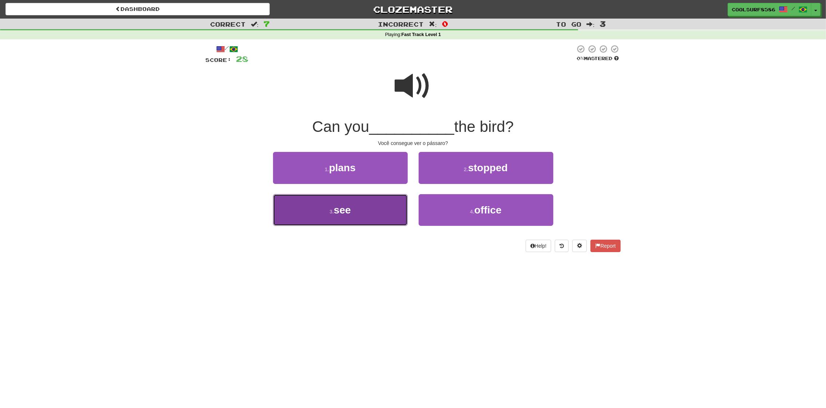
click at [372, 208] on button "3 . see" at bounding box center [340, 210] width 135 height 32
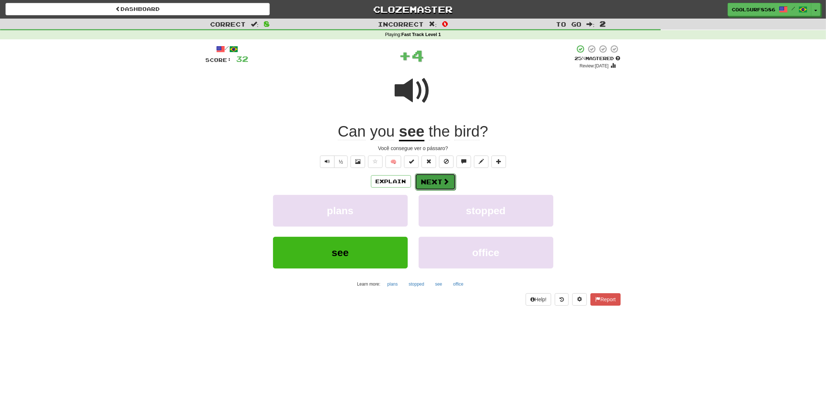
click at [436, 181] on button "Next" at bounding box center [435, 181] width 41 height 17
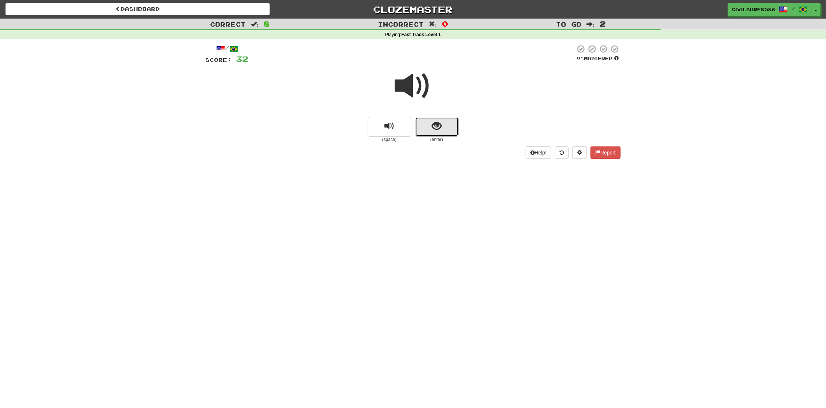
click at [425, 133] on button "show sentence" at bounding box center [437, 127] width 44 height 20
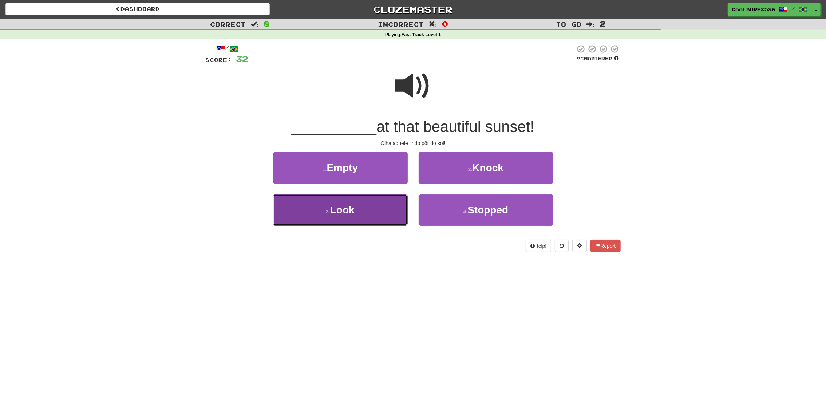
click at [402, 210] on button "3 . Look" at bounding box center [340, 210] width 135 height 32
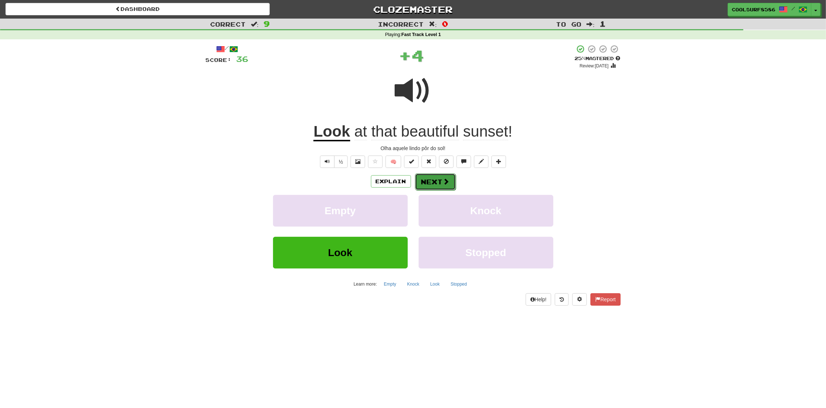
click at [436, 182] on button "Next" at bounding box center [435, 181] width 41 height 17
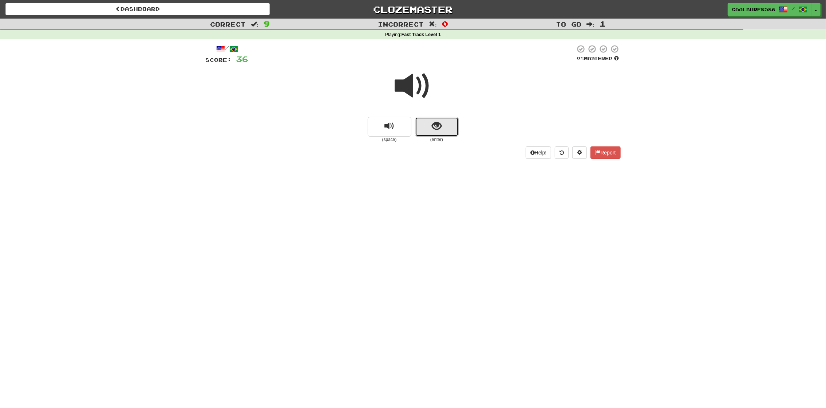
click at [416, 130] on button "show sentence" at bounding box center [437, 127] width 44 height 20
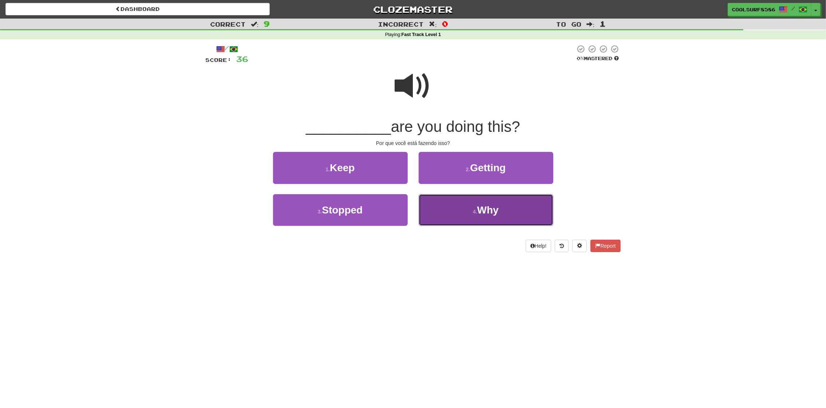
click at [469, 214] on button "4 . Why" at bounding box center [486, 210] width 135 height 32
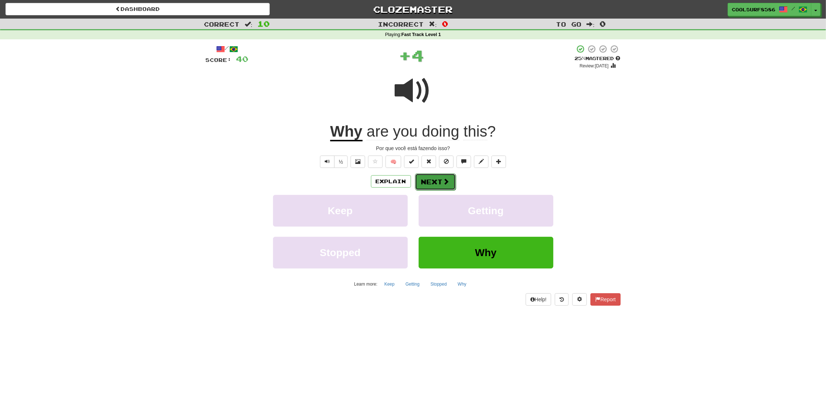
click at [432, 178] on button "Next" at bounding box center [435, 181] width 41 height 17
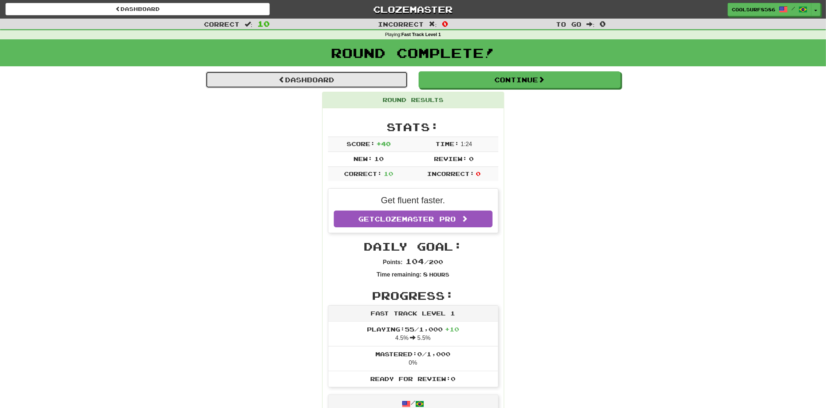
click at [375, 84] on link "Dashboard" at bounding box center [307, 79] width 202 height 17
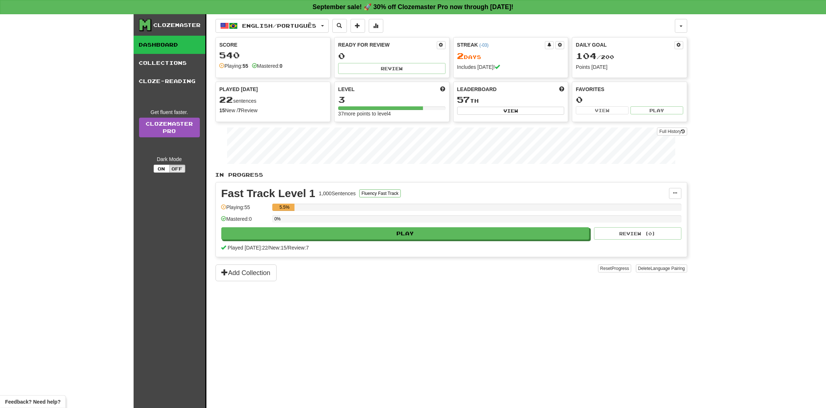
click at [229, 59] on div "540" at bounding box center [273, 55] width 107 height 9
click at [170, 88] on link "Cloze-Reading" at bounding box center [170, 81] width 72 height 18
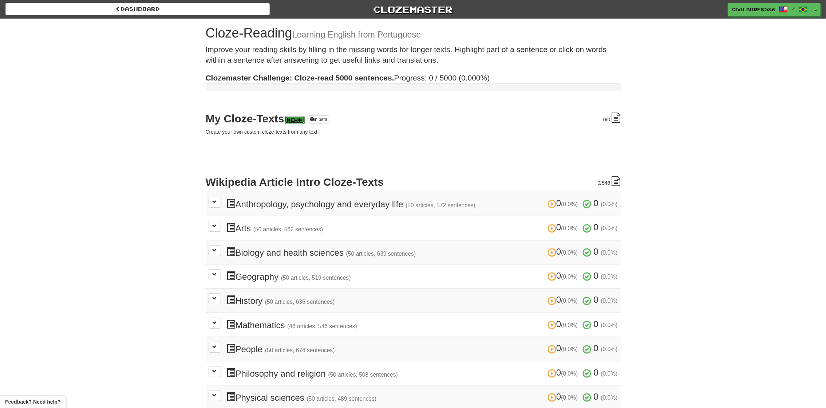
click at [300, 121] on link "New" at bounding box center [295, 120] width 20 height 8
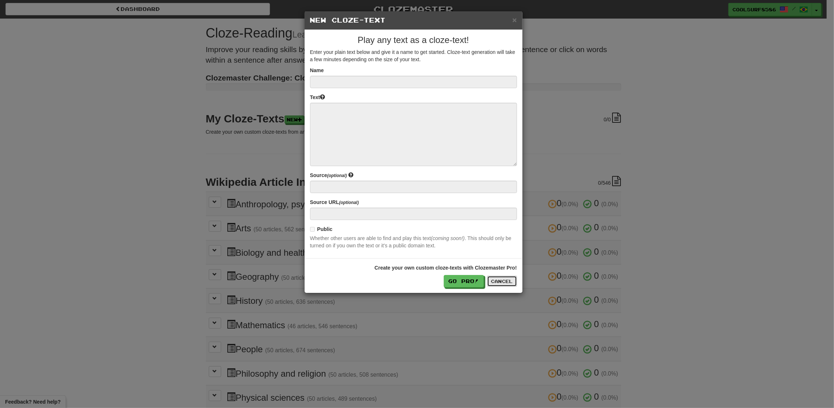
click at [503, 287] on button "Cancel" at bounding box center [502, 281] width 30 height 11
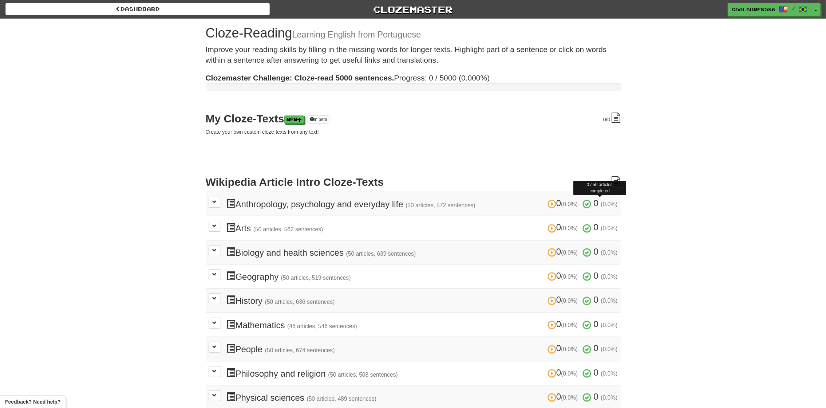
click at [586, 204] on span at bounding box center [587, 204] width 9 height 9
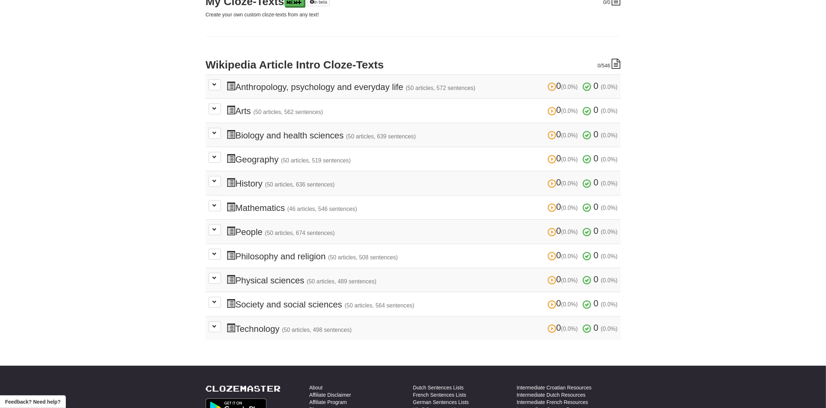
scroll to position [117, 0]
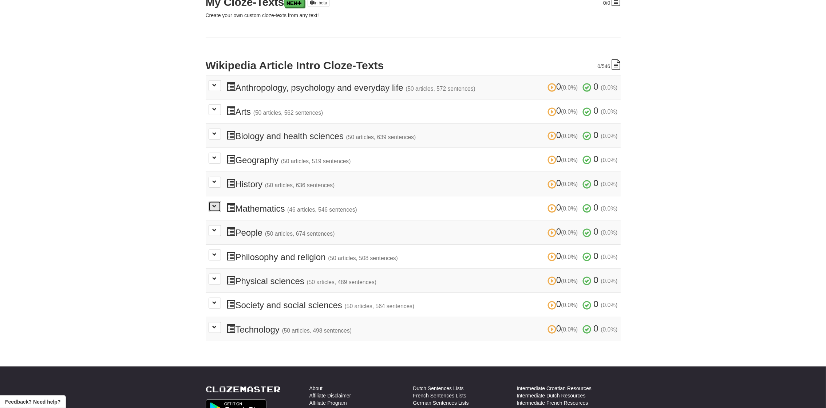
click at [213, 208] on span at bounding box center [215, 206] width 4 height 4
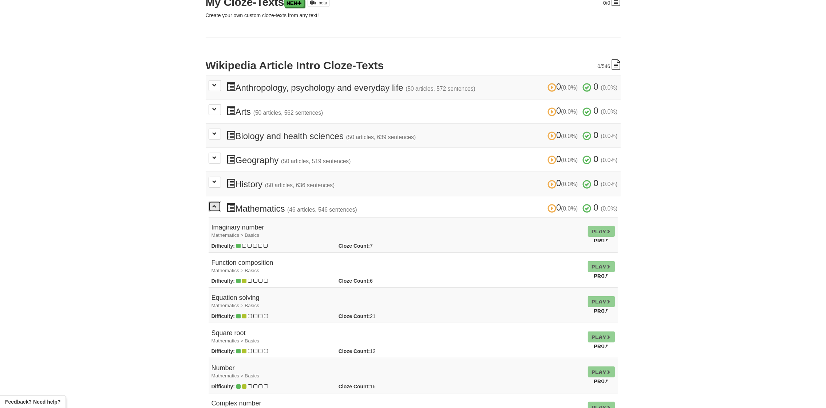
click at [214, 206] on span at bounding box center [215, 206] width 4 height 4
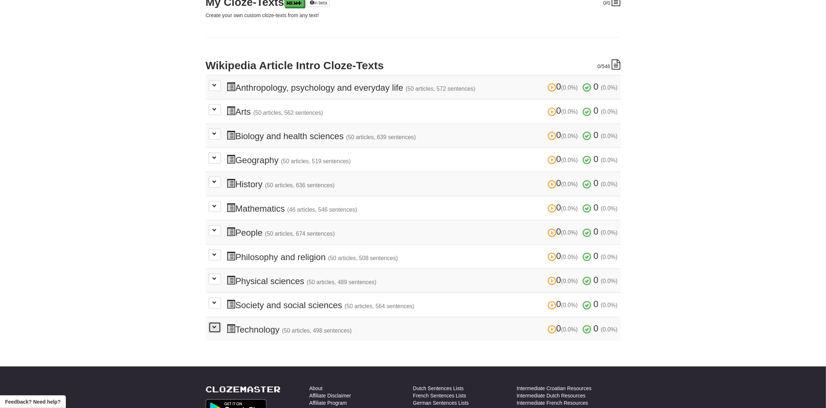
click at [212, 333] on button at bounding box center [215, 327] width 12 height 11
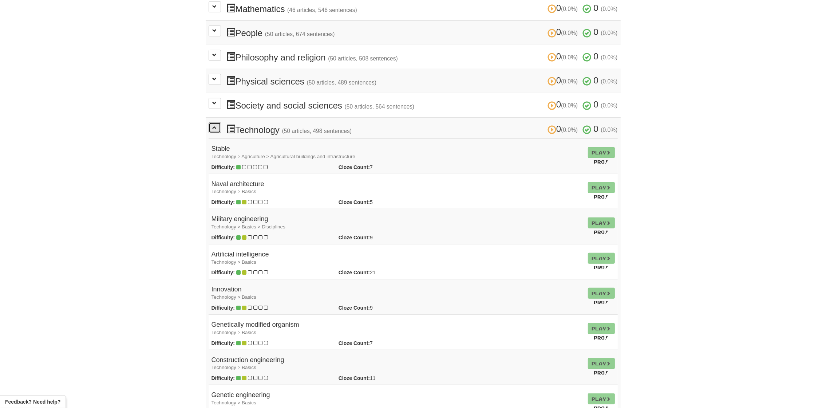
scroll to position [350, 0]
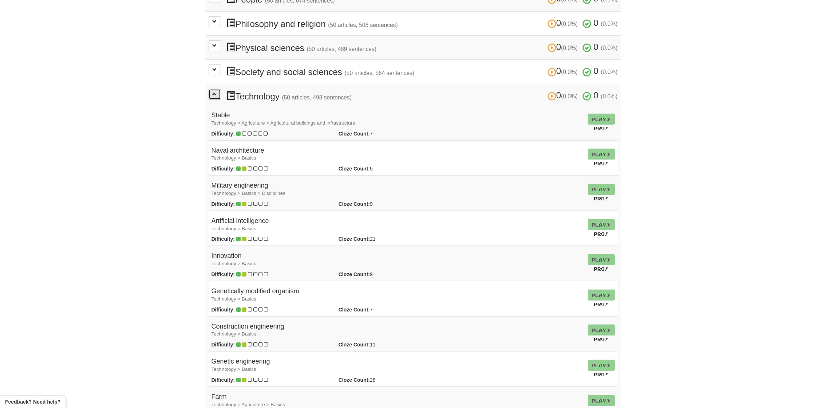
click at [213, 100] on button at bounding box center [215, 94] width 12 height 11
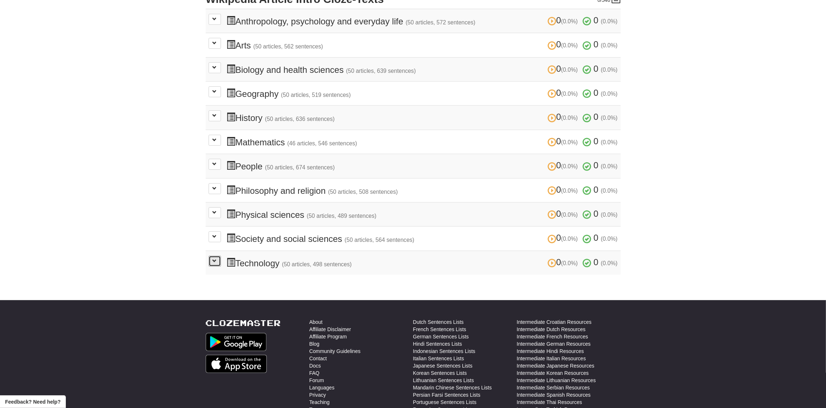
scroll to position [0, 0]
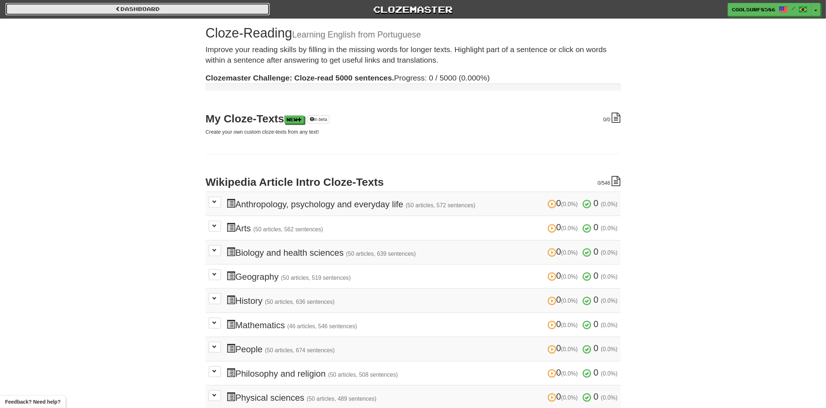
click at [109, 13] on link "Dashboard" at bounding box center [137, 9] width 264 height 12
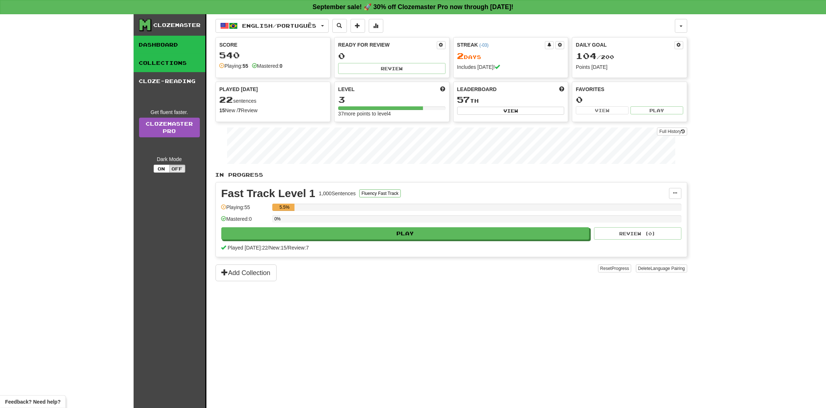
click at [147, 64] on link "Collections" at bounding box center [170, 63] width 72 height 18
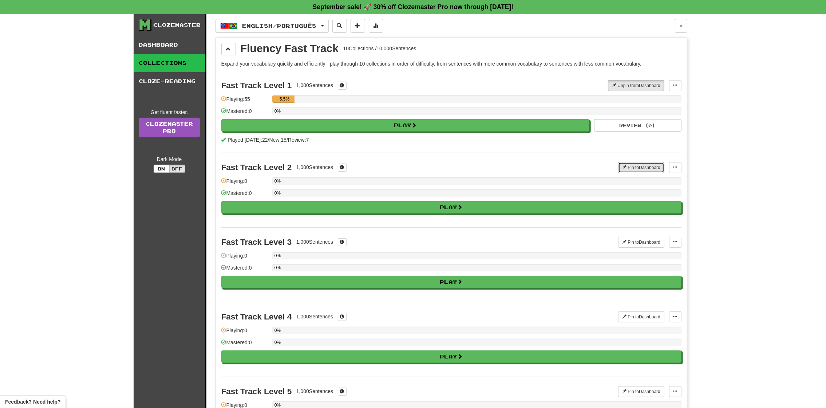
click at [633, 168] on button "Pin to Dashboard" at bounding box center [641, 167] width 46 height 11
click at [643, 245] on button "Pin to Dashboard" at bounding box center [641, 242] width 46 height 11
click at [168, 52] on link "Dashboard" at bounding box center [170, 45] width 72 height 18
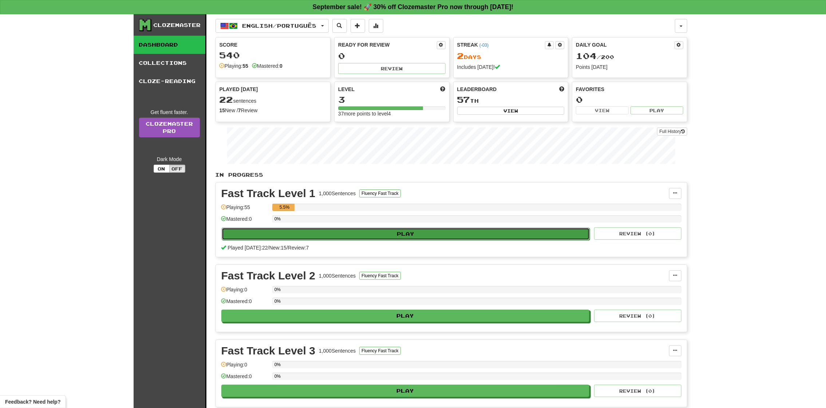
click at [375, 237] on button "Play" at bounding box center [406, 234] width 369 height 12
select select "**"
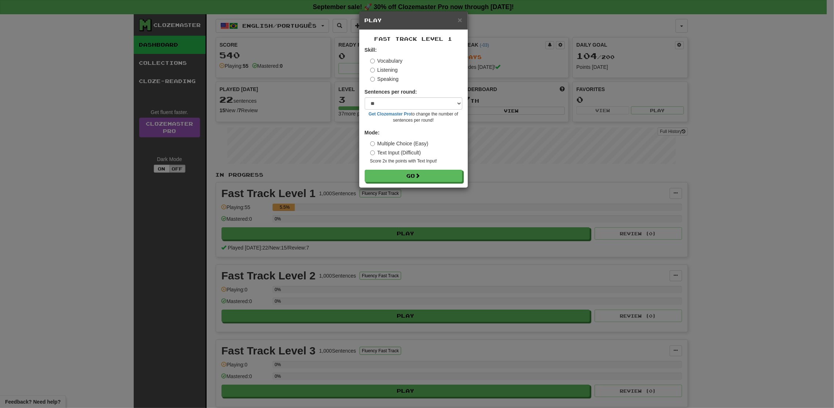
click at [401, 153] on label "Text Input (Difficult)" at bounding box center [395, 152] width 51 height 7
drag, startPoint x: 389, startPoint y: 100, endPoint x: 395, endPoint y: 104, distance: 7.4
click at [395, 104] on select "* ** ** ** ** ** *** ********" at bounding box center [414, 103] width 98 height 12
click at [390, 75] on div "Vocabulary Listening Speaking" at bounding box center [416, 69] width 92 height 25
click at [389, 77] on label "Speaking" at bounding box center [384, 78] width 28 height 7
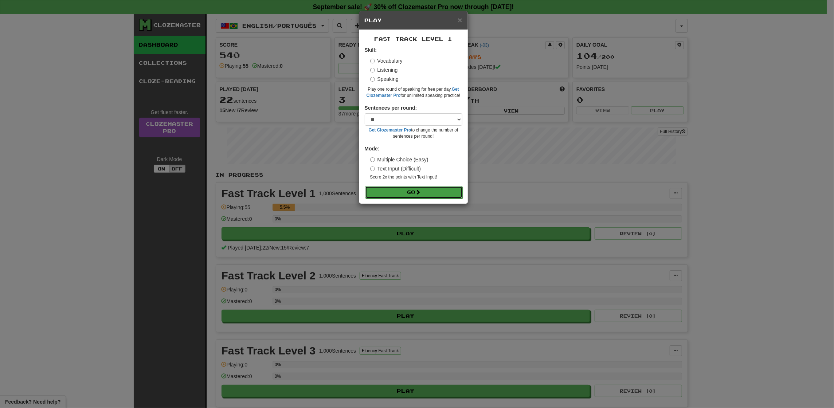
click at [414, 192] on button "Go" at bounding box center [414, 192] width 98 height 12
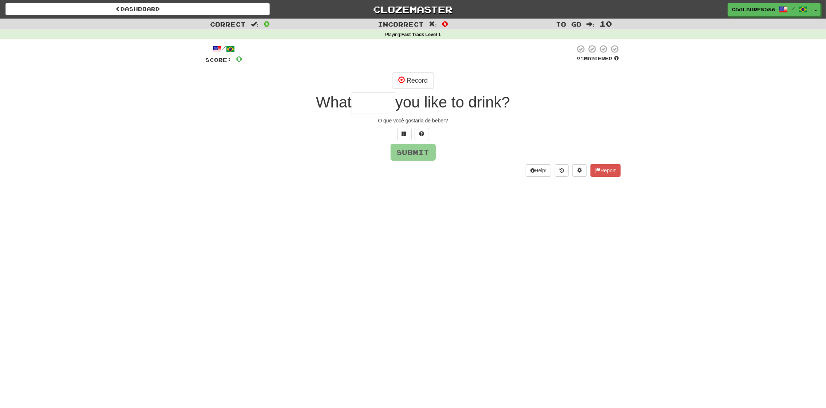
click at [374, 102] on input "text" at bounding box center [374, 103] width 44 height 21
click at [345, 106] on span "What" at bounding box center [334, 102] width 36 height 17
click at [378, 104] on input "text" at bounding box center [374, 103] width 44 height 21
click at [414, 157] on button "Submit" at bounding box center [413, 152] width 45 height 17
type input "*****"
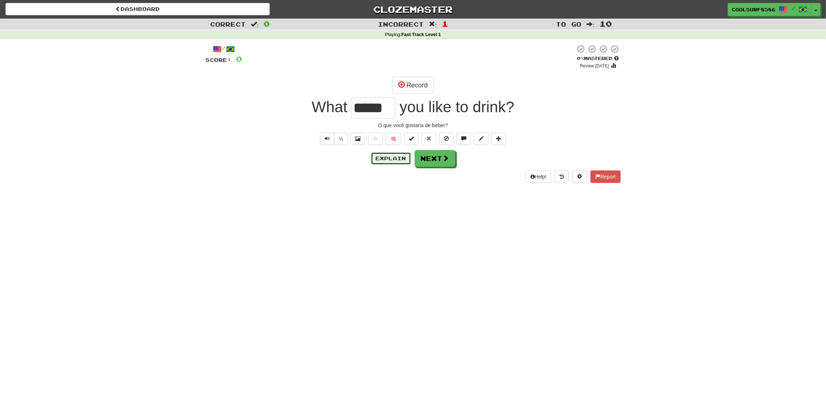
click at [401, 162] on button "Explain" at bounding box center [391, 158] width 40 height 12
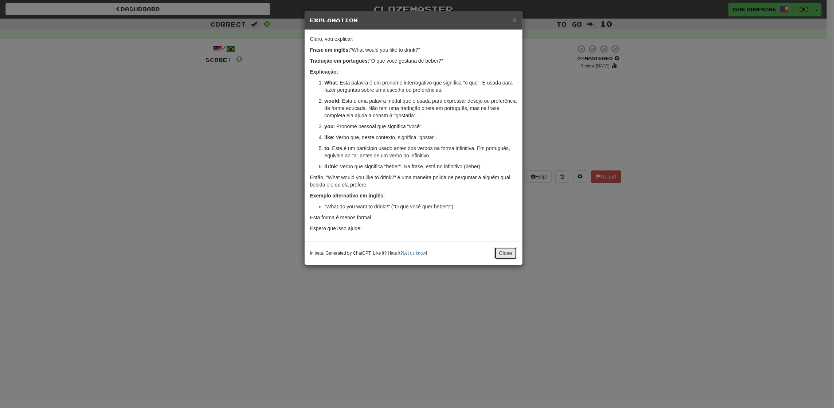
click at [507, 253] on button "Close" at bounding box center [505, 253] width 23 height 12
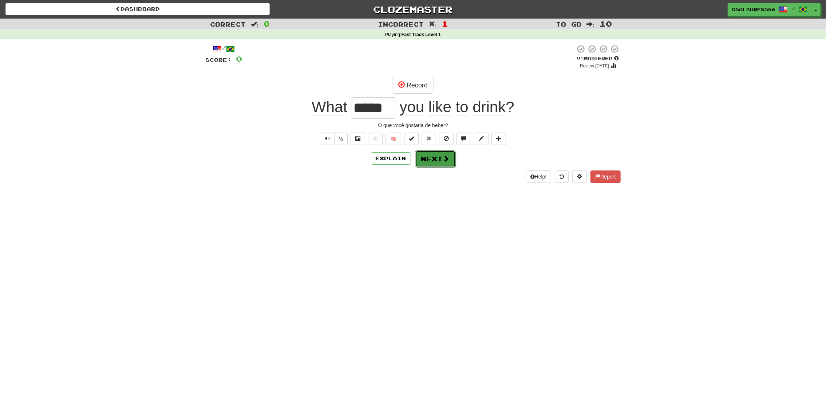
click at [425, 157] on button "Next" at bounding box center [435, 158] width 41 height 17
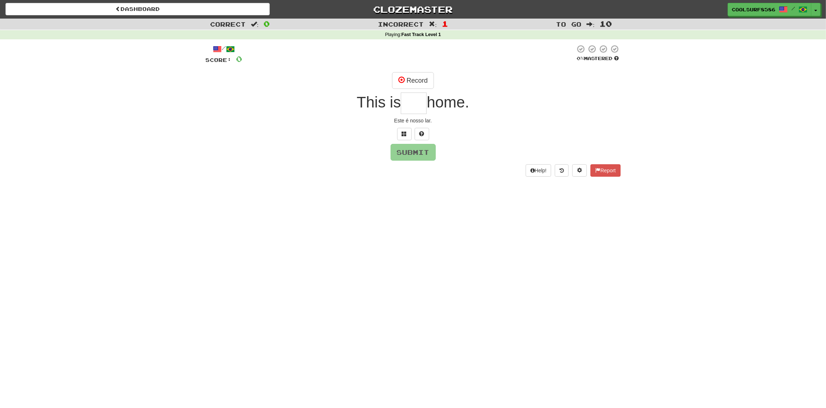
click at [407, 72] on div "/ Score: 0 0 % Mastered Record This is home. Este é nosso lar. Submit Help! Rep…" at bounding box center [413, 110] width 415 height 132
click at [411, 82] on button "Record" at bounding box center [413, 80] width 42 height 17
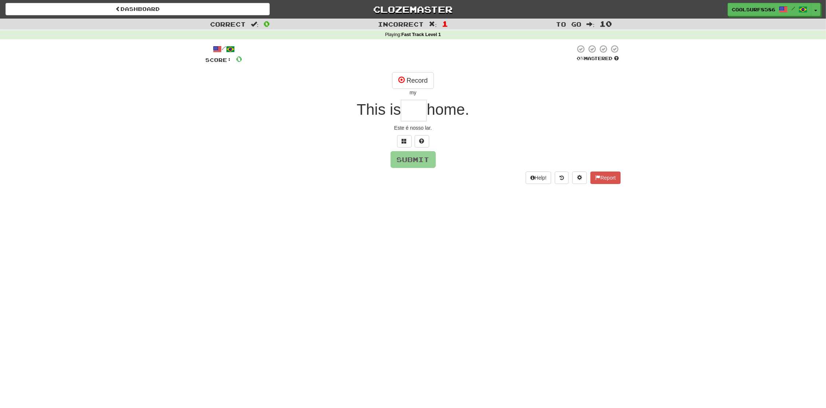
click at [414, 108] on input "text" at bounding box center [414, 110] width 26 height 21
click at [414, 110] on input "text" at bounding box center [414, 110] width 26 height 21
type input "***"
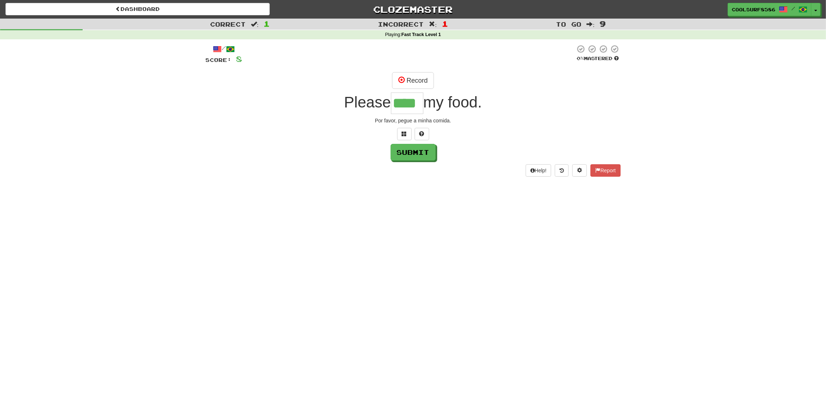
type input "****"
type input "***"
type input "*****"
type input "*"
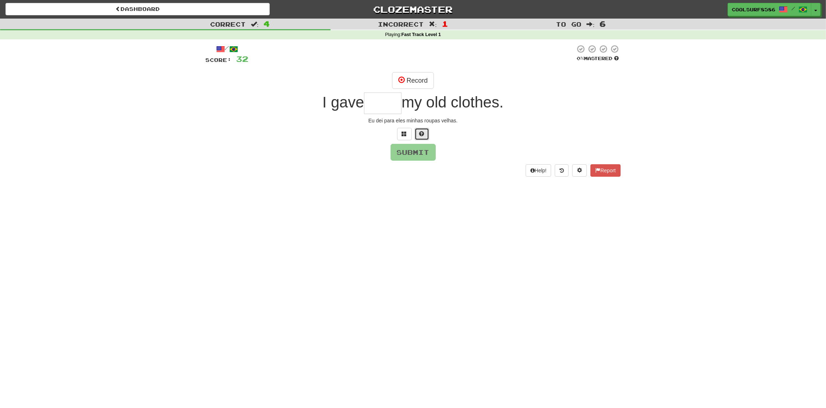
click at [417, 135] on button at bounding box center [422, 134] width 15 height 12
click at [411, 136] on span at bounding box center [413, 133] width 5 height 5
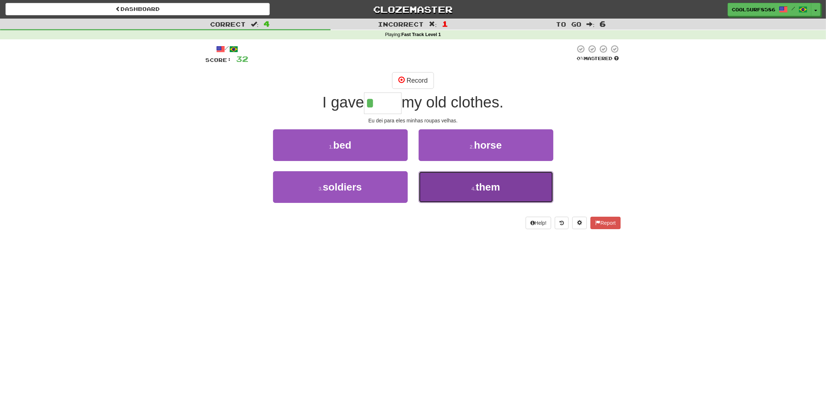
click at [464, 194] on button "4 . them" at bounding box center [486, 187] width 135 height 32
type input "****"
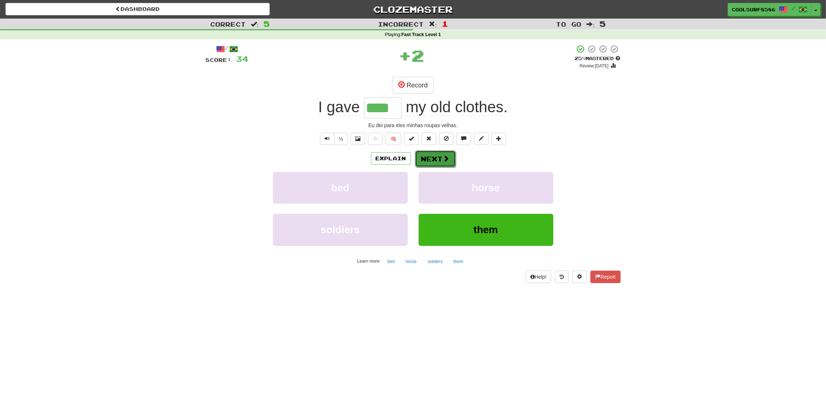
click at [438, 162] on button "Next" at bounding box center [435, 158] width 41 height 17
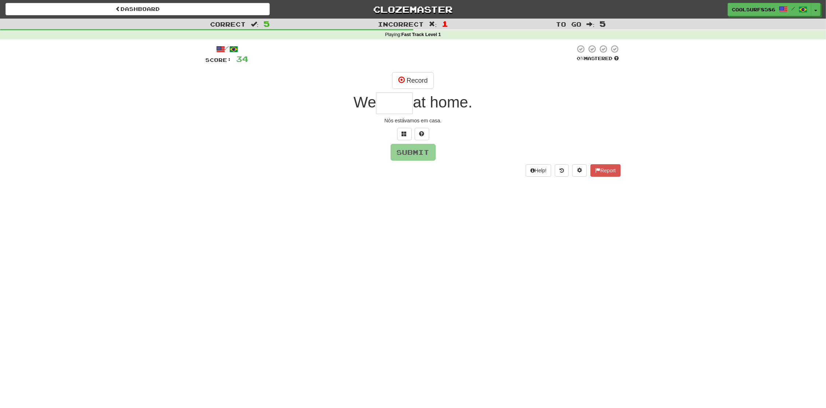
click at [404, 106] on input "text" at bounding box center [394, 103] width 37 height 21
type input "*"
click at [422, 133] on span at bounding box center [422, 133] width 5 height 5
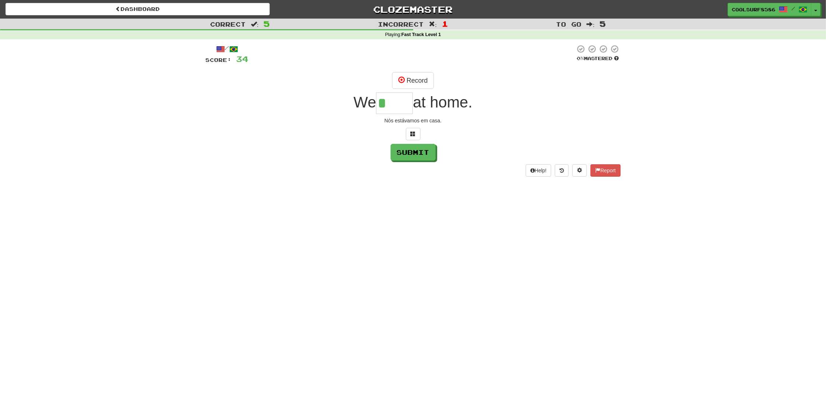
click at [401, 113] on input "*" at bounding box center [394, 103] width 37 height 21
click at [413, 135] on span at bounding box center [413, 133] width 5 height 5
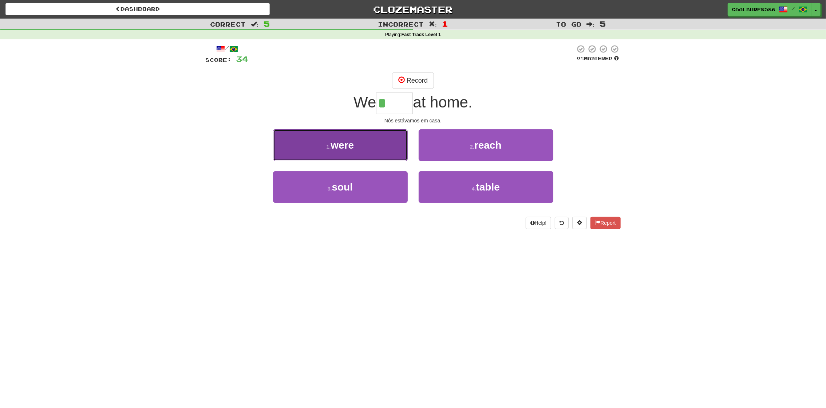
click at [378, 155] on button "1 . were" at bounding box center [340, 145] width 135 height 32
type input "****"
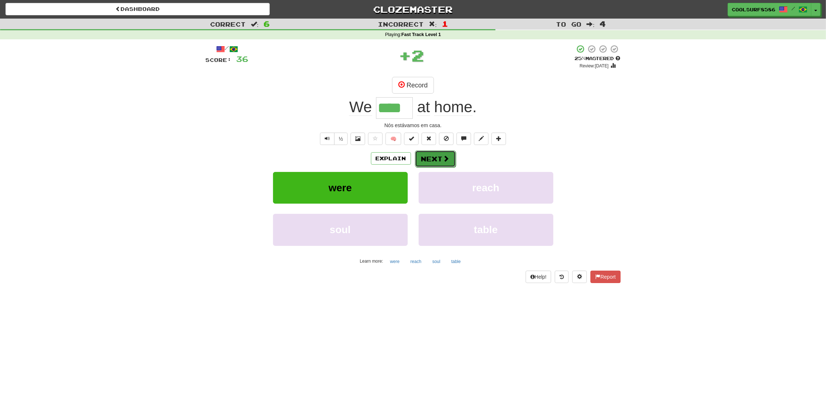
click at [444, 164] on button "Next" at bounding box center [435, 158] width 41 height 17
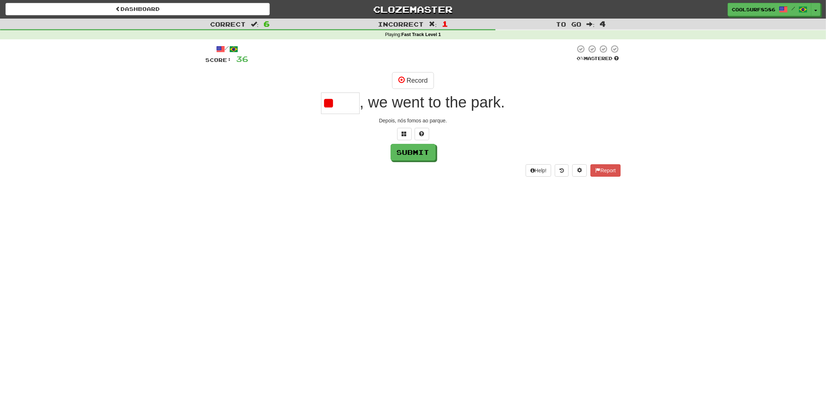
type input "*"
type input "****"
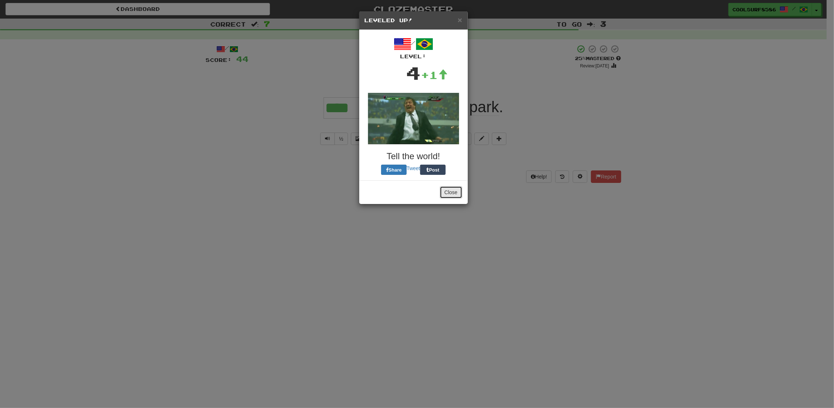
click at [451, 189] on button "Close" at bounding box center [451, 192] width 23 height 12
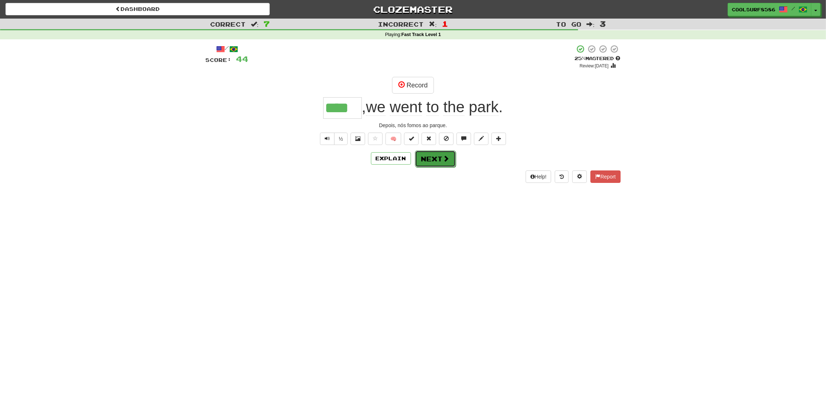
click at [450, 160] on button "Next" at bounding box center [435, 158] width 41 height 17
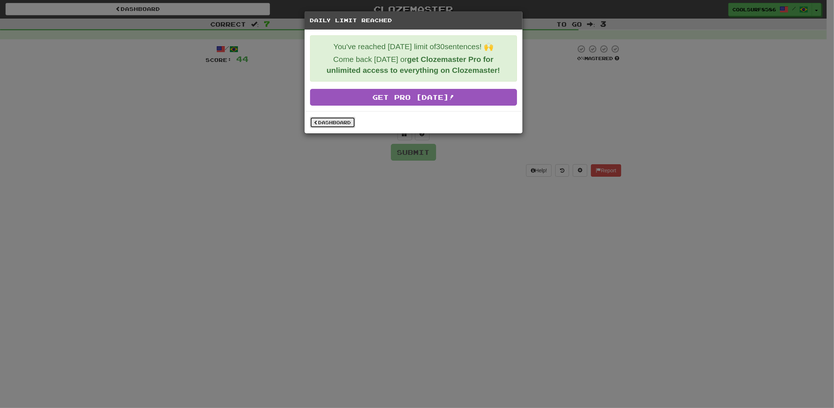
click at [353, 121] on link "Dashboard" at bounding box center [332, 122] width 45 height 11
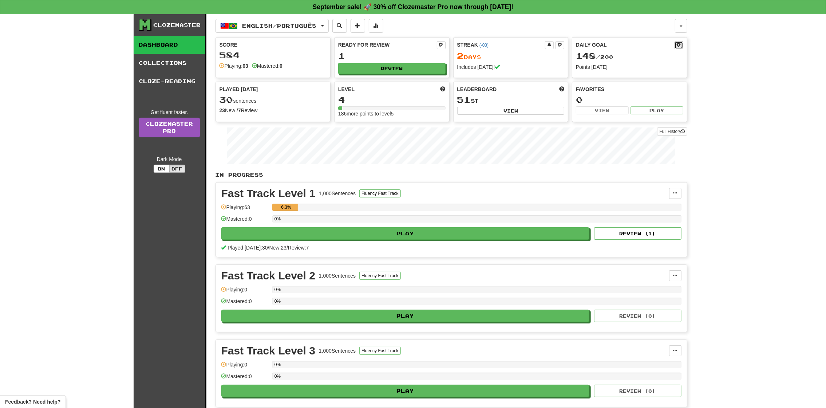
click at [680, 49] on button at bounding box center [679, 45] width 9 height 8
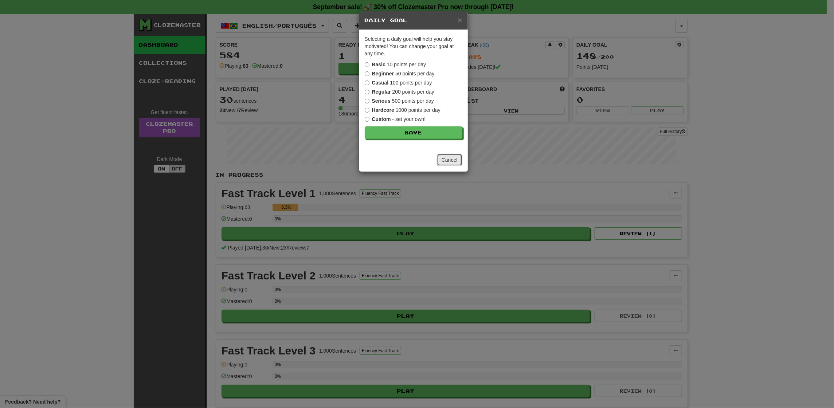
click at [442, 161] on button "Cancel" at bounding box center [449, 160] width 25 height 12
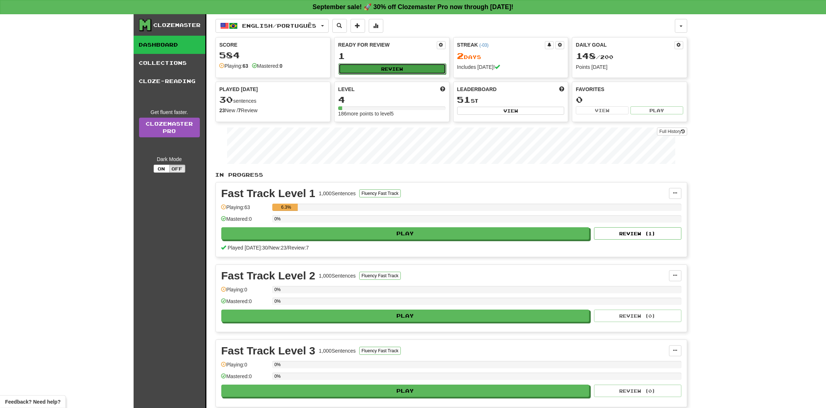
click at [384, 74] on button "Review" at bounding box center [392, 68] width 107 height 11
select select "**"
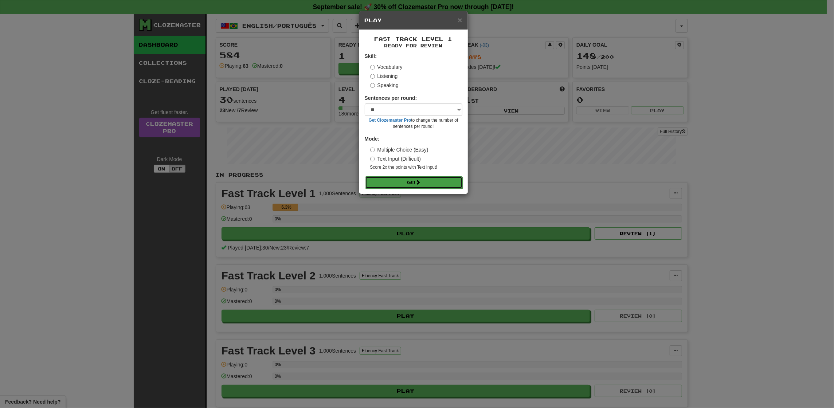
click at [398, 178] on button "Go" at bounding box center [414, 182] width 98 height 12
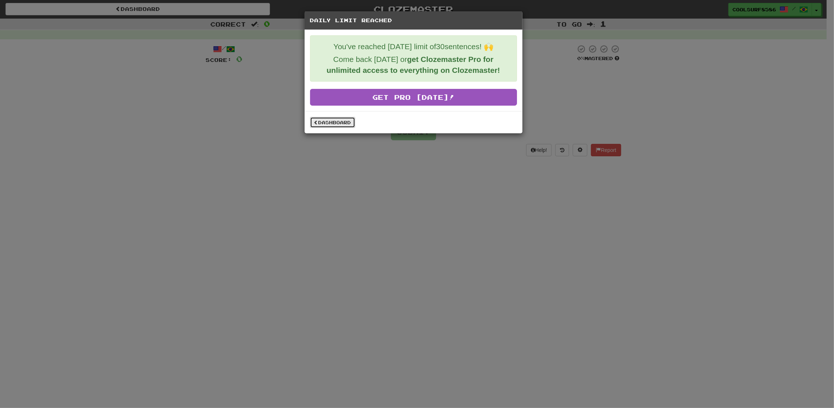
click at [332, 120] on link "Dashboard" at bounding box center [332, 122] width 45 height 11
